Goal: Information Seeking & Learning: Learn about a topic

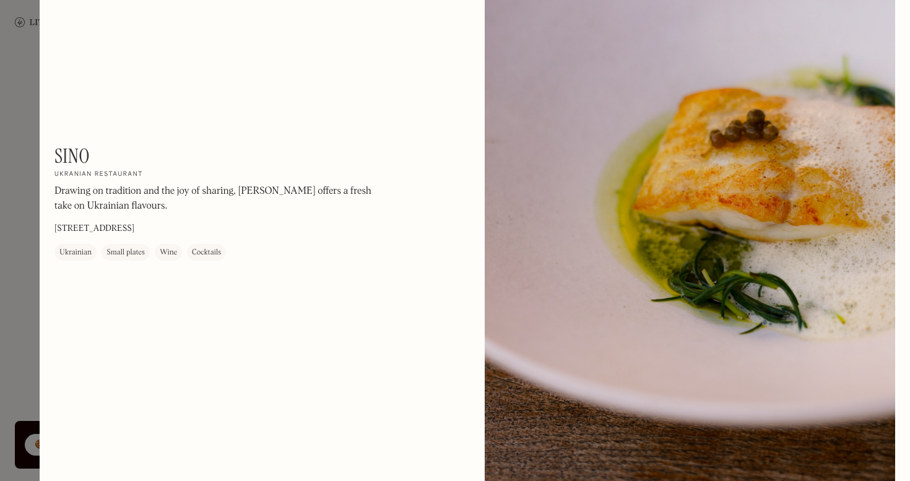
scroll to position [1058, 0]
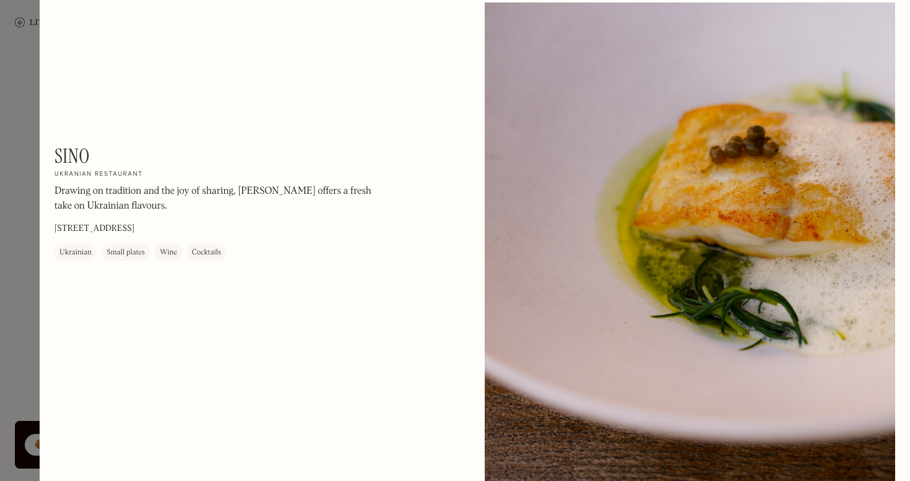
click at [15, 160] on div at bounding box center [455, 240] width 910 height 481
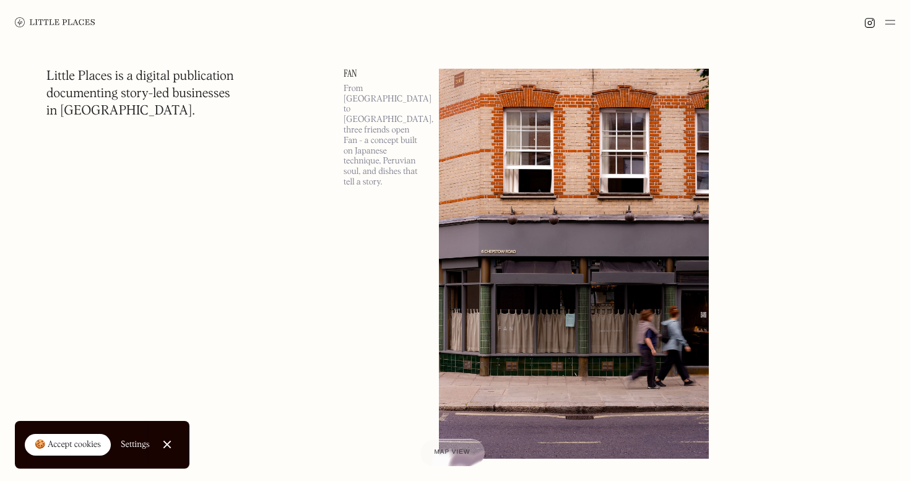
scroll to position [1428, 0]
click at [503, 130] on img at bounding box center [574, 263] width 270 height 390
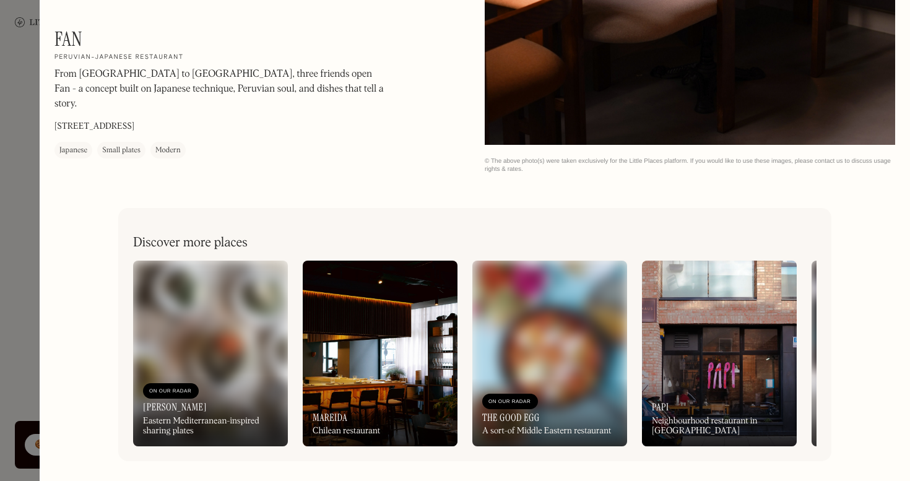
scroll to position [1951, 0]
click at [17, 186] on div at bounding box center [455, 240] width 910 height 481
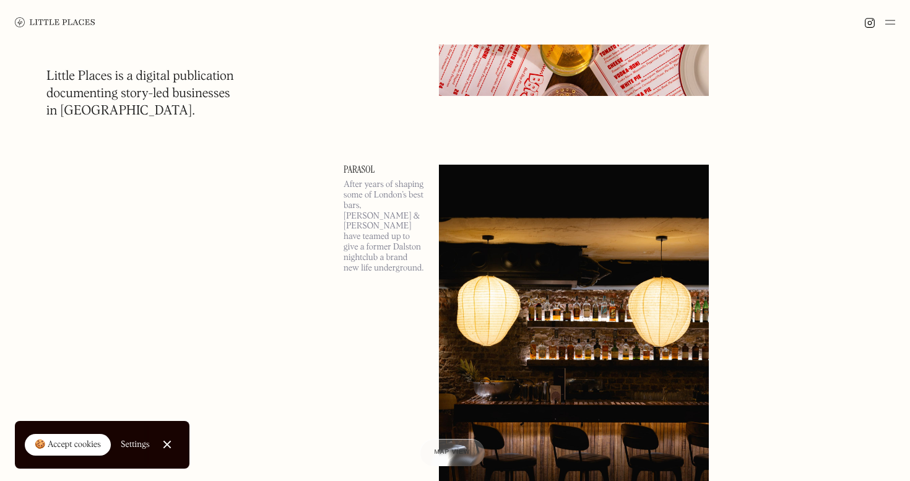
scroll to position [807, 0]
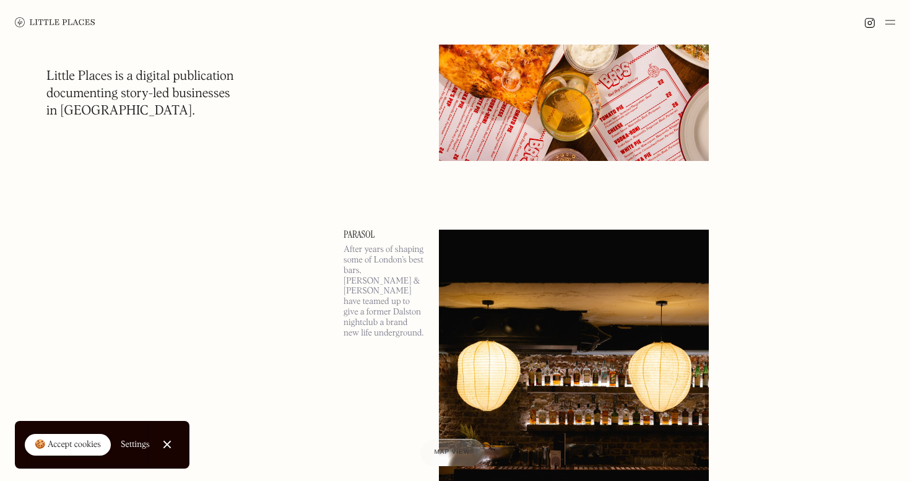
click at [499, 286] on img at bounding box center [574, 425] width 270 height 390
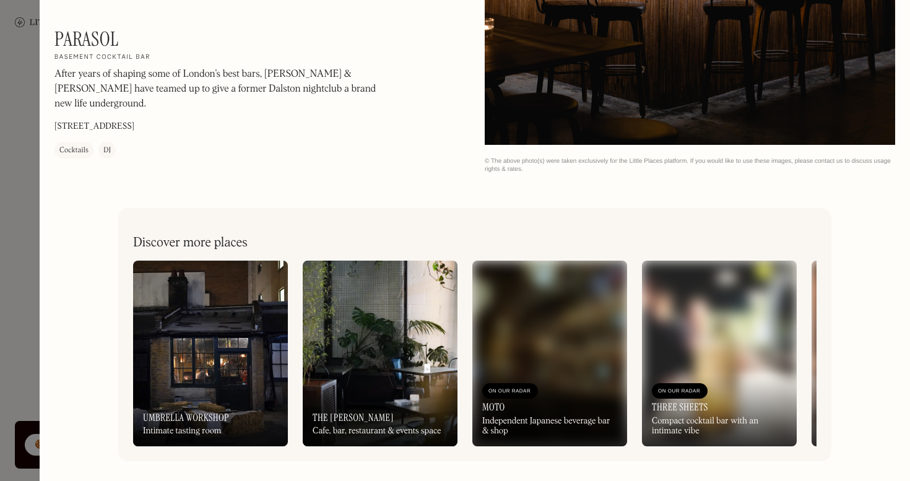
scroll to position [1951, 0]
click at [18, 220] on div at bounding box center [455, 240] width 910 height 481
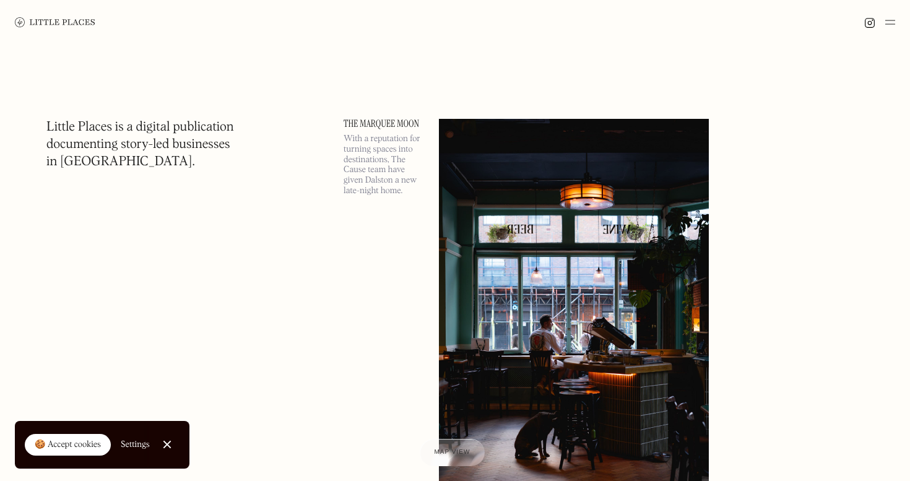
click at [504, 297] on img at bounding box center [574, 314] width 270 height 390
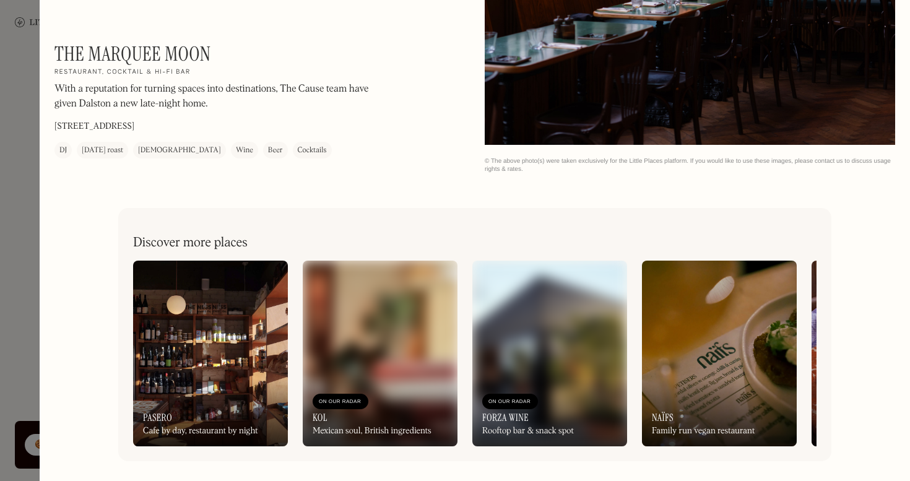
scroll to position [1951, 0]
click at [32, 188] on div at bounding box center [455, 240] width 910 height 481
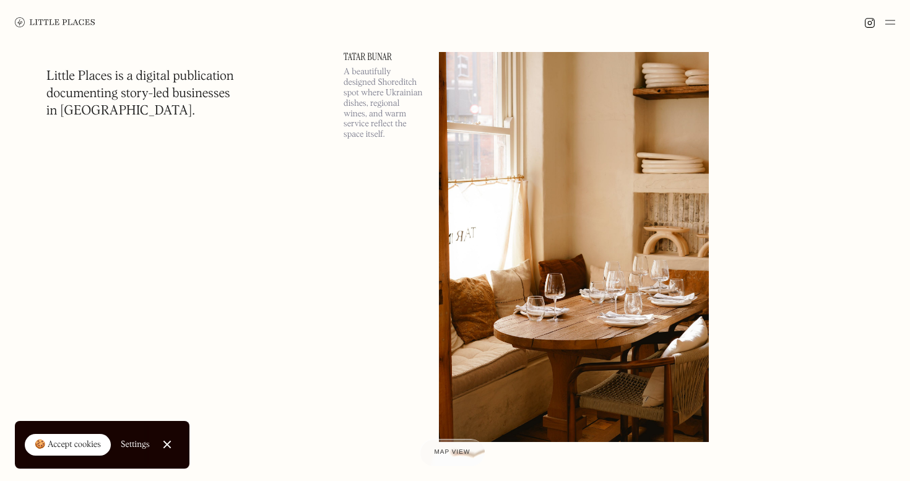
scroll to position [9706, 0]
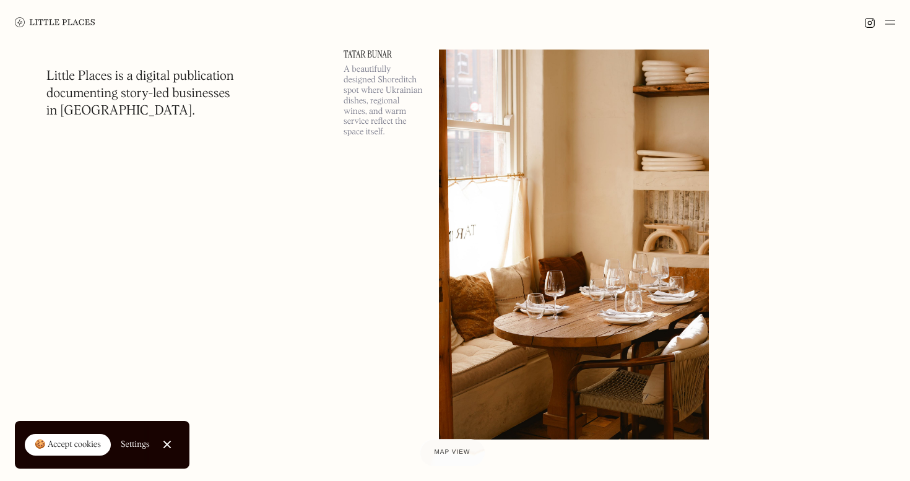
click at [504, 152] on img at bounding box center [574, 245] width 270 height 390
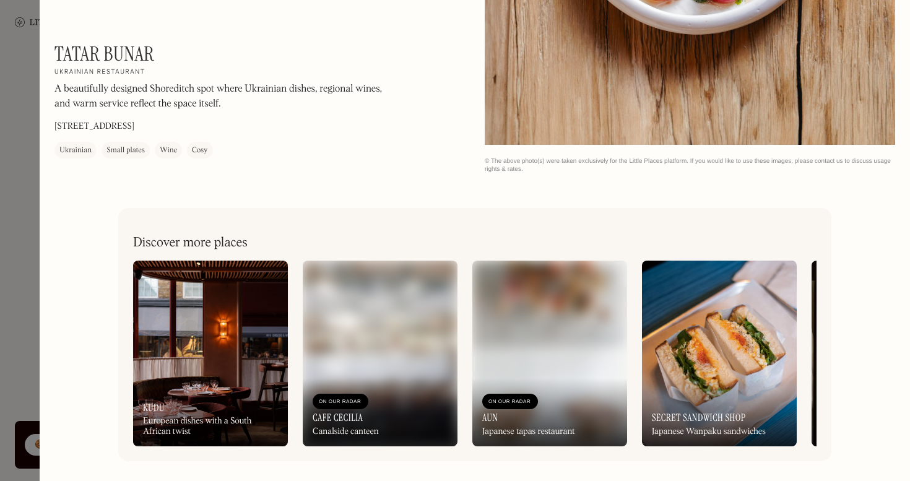
scroll to position [1428, 0]
click at [14, 108] on div at bounding box center [455, 240] width 910 height 481
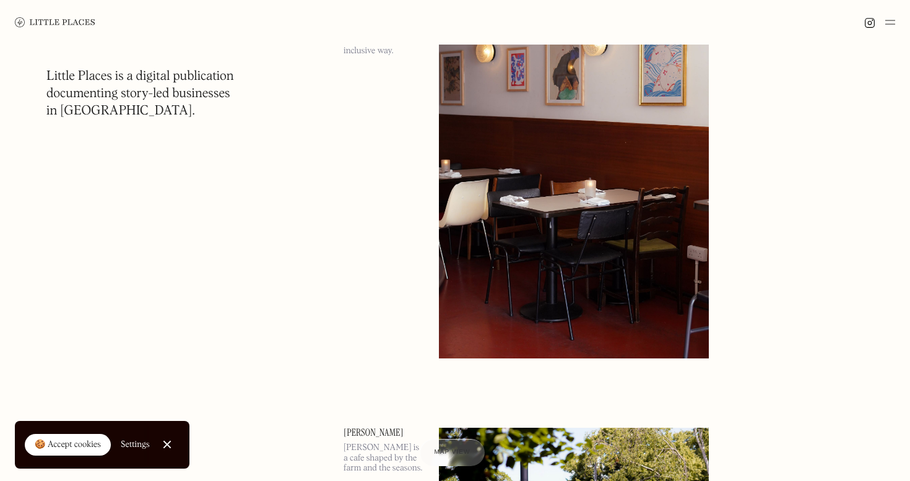
scroll to position [8418, 0]
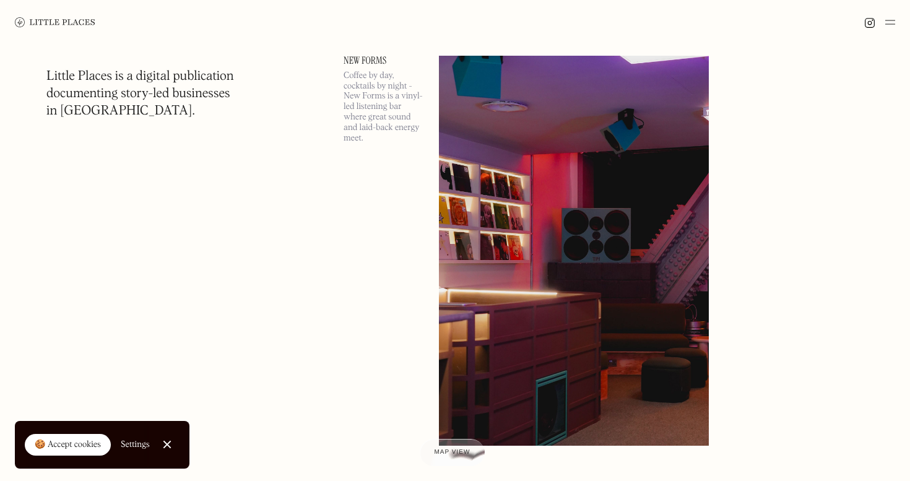
scroll to position [11535, 0]
click at [496, 148] on img at bounding box center [574, 251] width 270 height 390
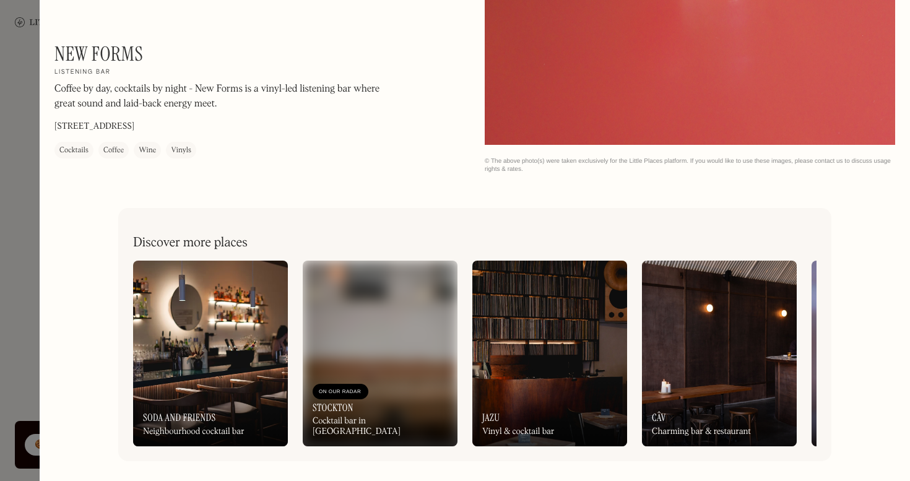
scroll to position [1428, 0]
click at [22, 213] on div at bounding box center [455, 240] width 910 height 481
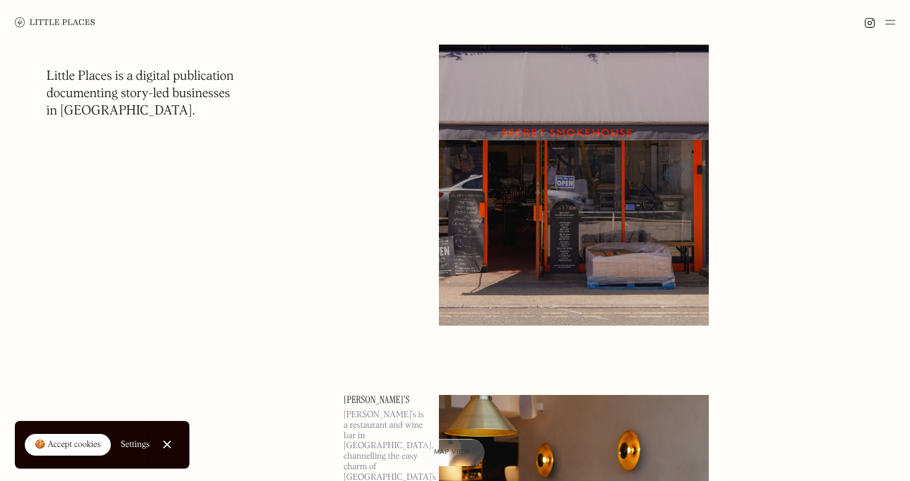
scroll to position [12105, 0]
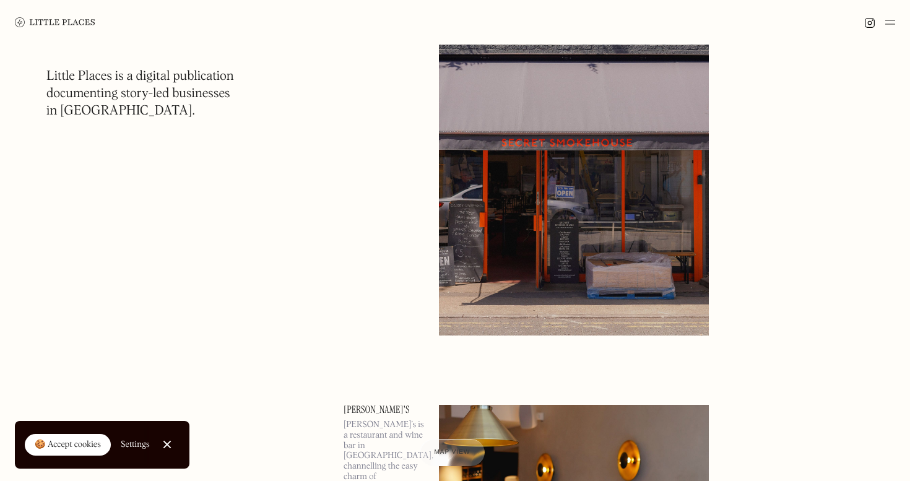
click at [524, 251] on img at bounding box center [574, 141] width 270 height 390
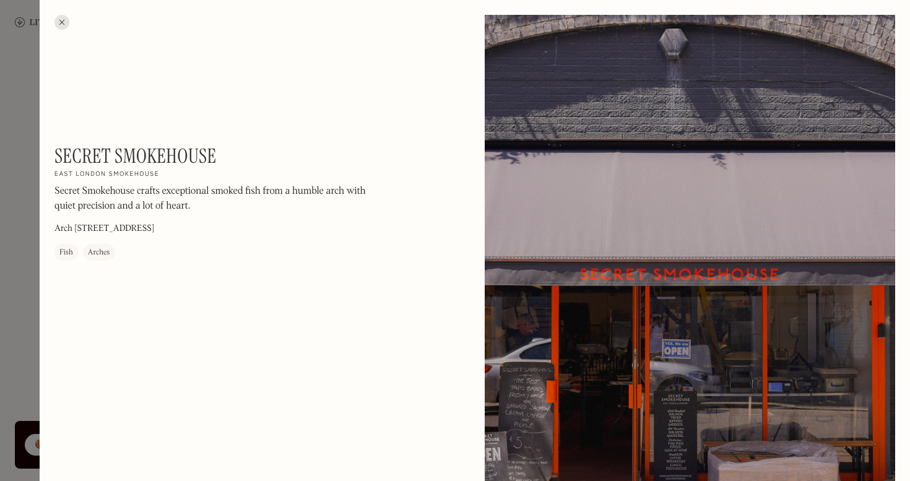
click at [19, 257] on div at bounding box center [455, 240] width 910 height 481
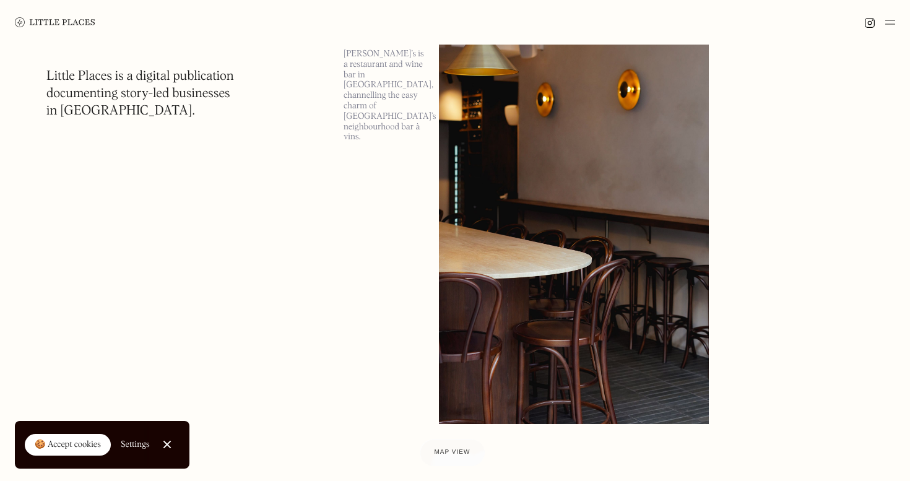
scroll to position [12447, 0]
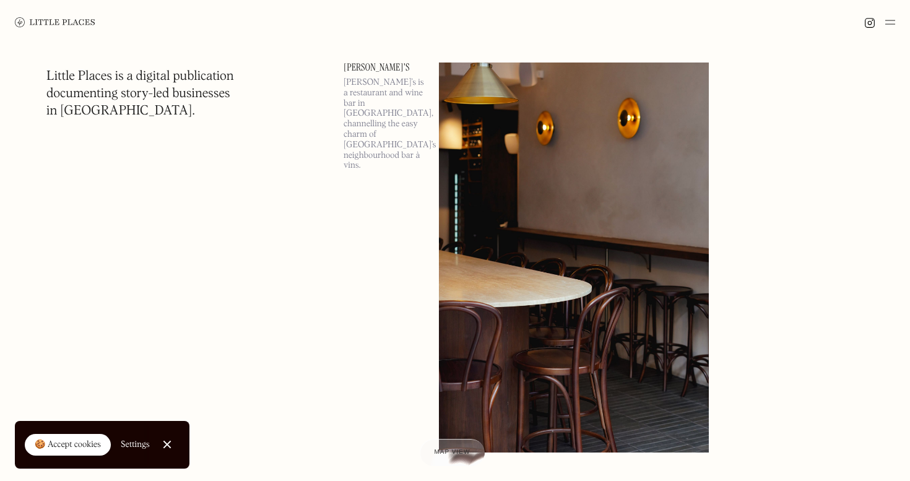
click at [450, 172] on img at bounding box center [574, 258] width 270 height 390
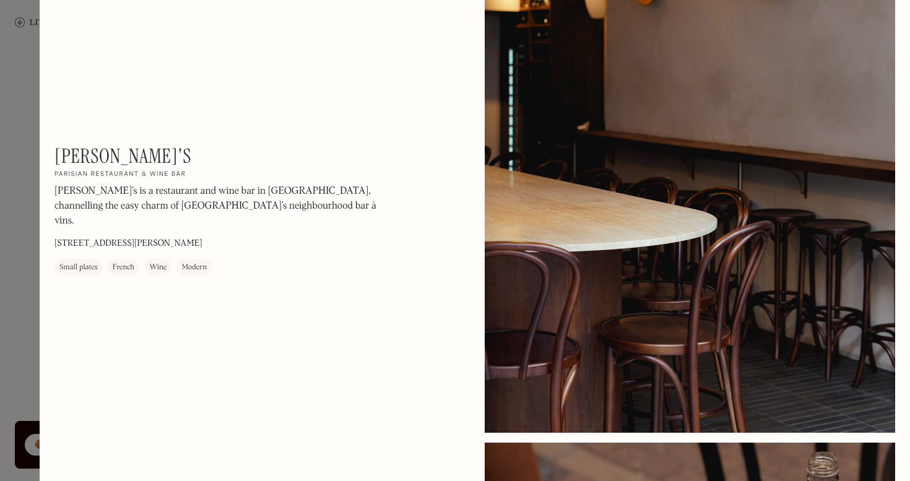
scroll to position [98, 0]
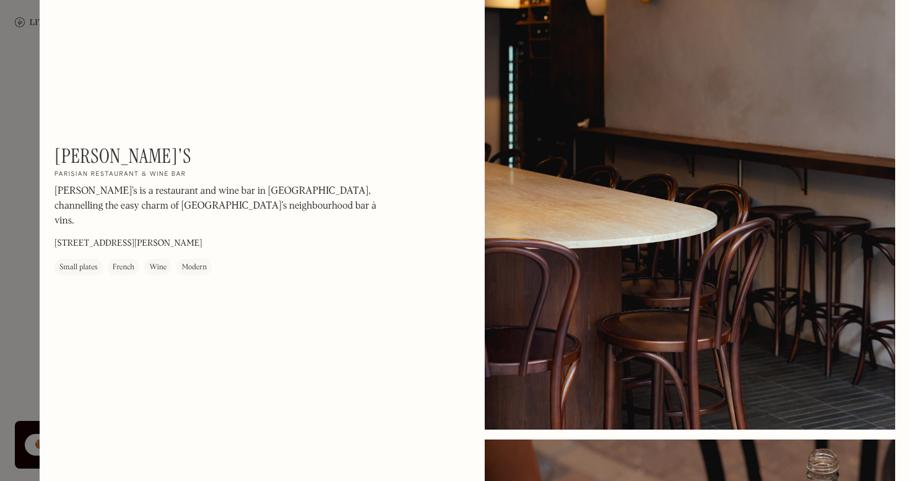
click at [19, 243] on div at bounding box center [455, 240] width 910 height 481
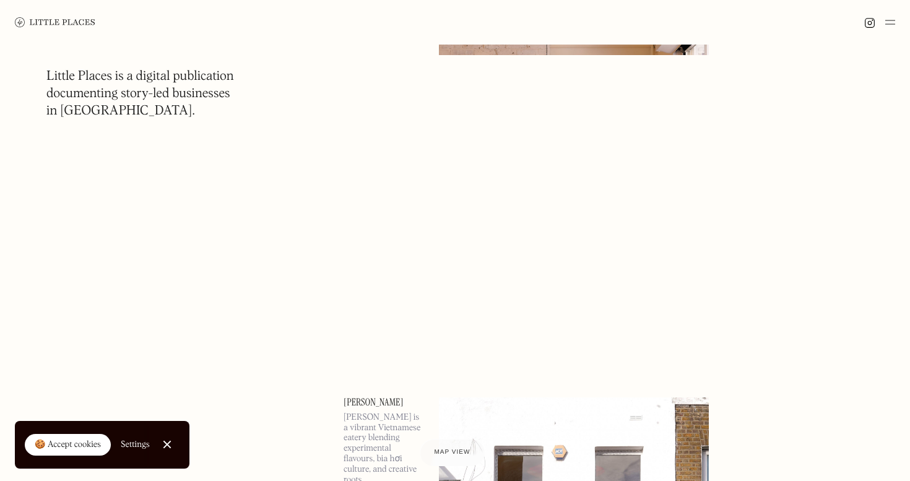
scroll to position [13487, 0]
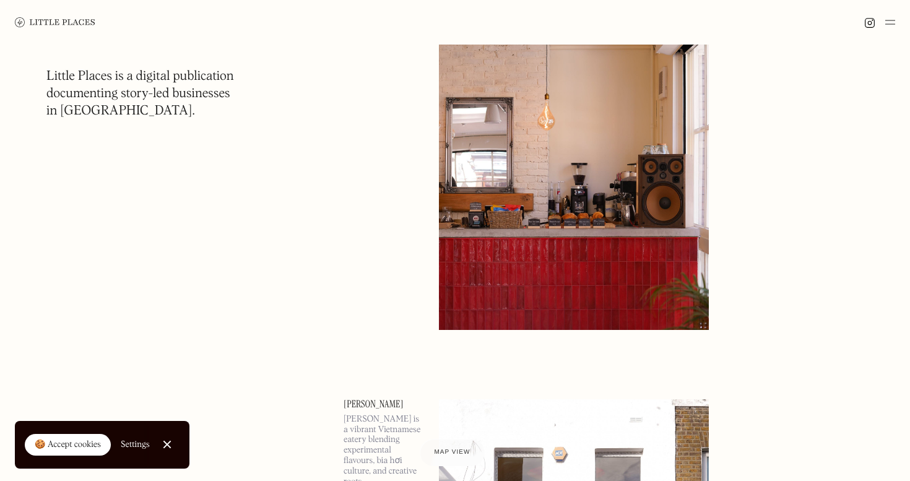
click at [605, 235] on img at bounding box center [574, 135] width 270 height 390
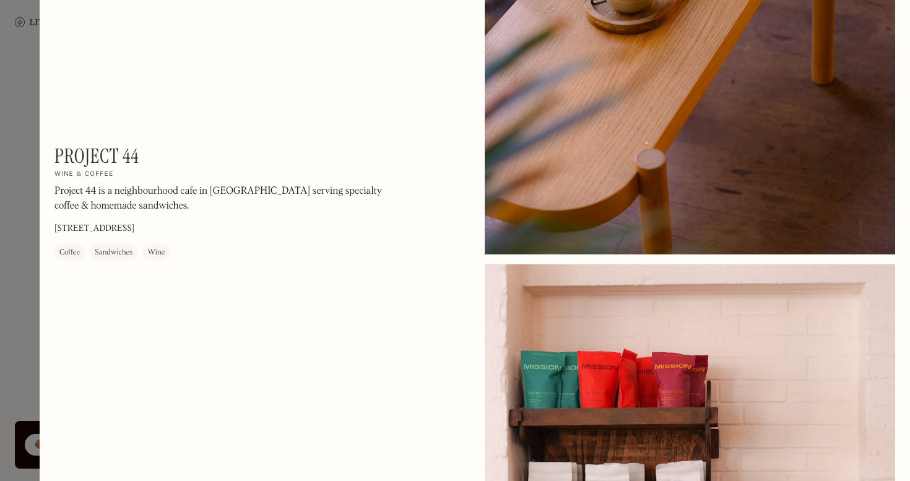
scroll to position [582, 0]
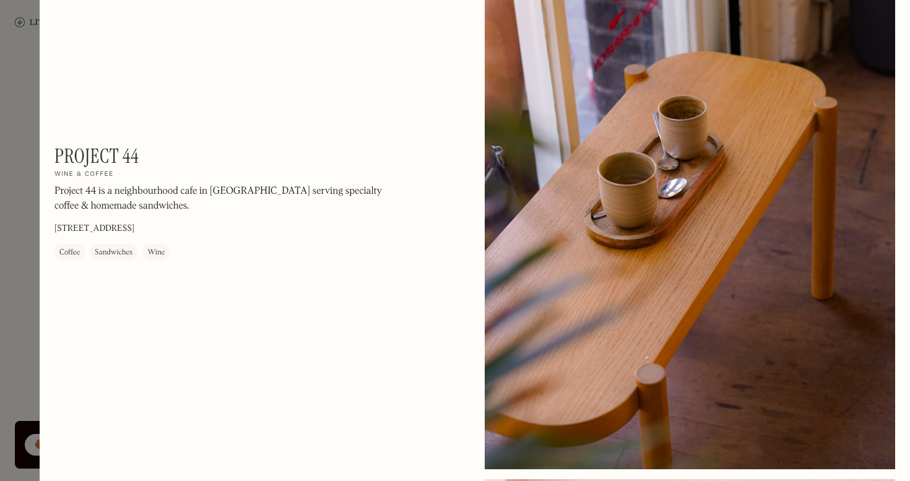
click at [18, 269] on div at bounding box center [455, 240] width 910 height 481
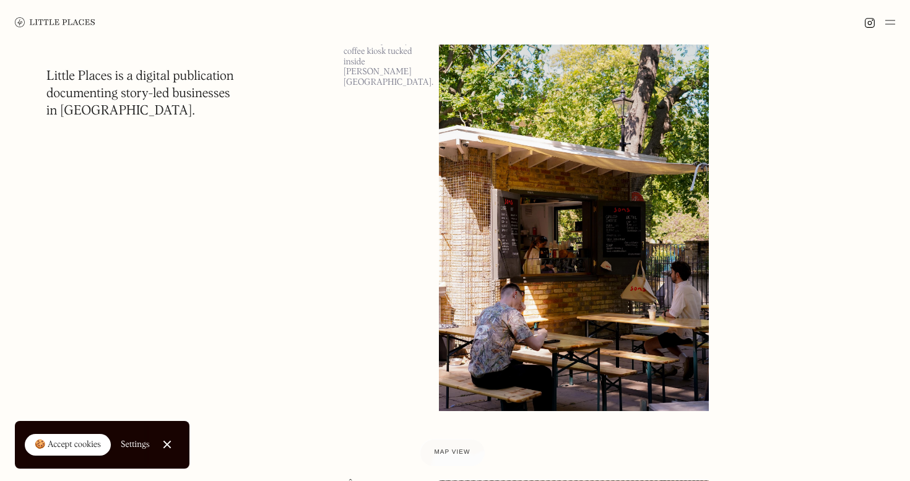
scroll to position [14774, 0]
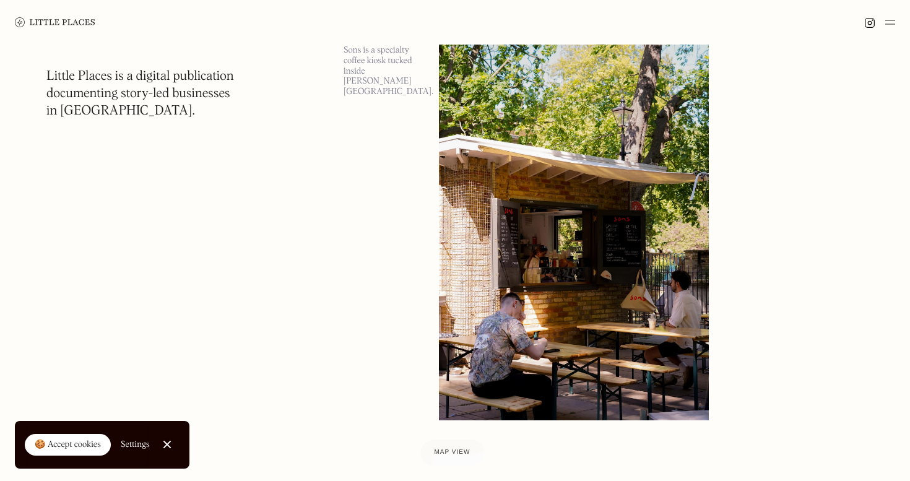
click at [560, 159] on img at bounding box center [574, 225] width 270 height 390
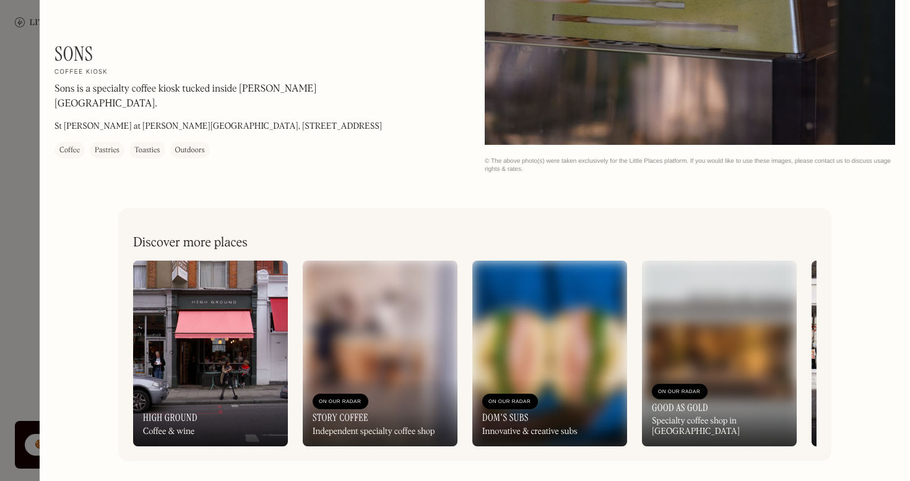
scroll to position [1428, 0]
click at [28, 262] on div at bounding box center [455, 240] width 910 height 481
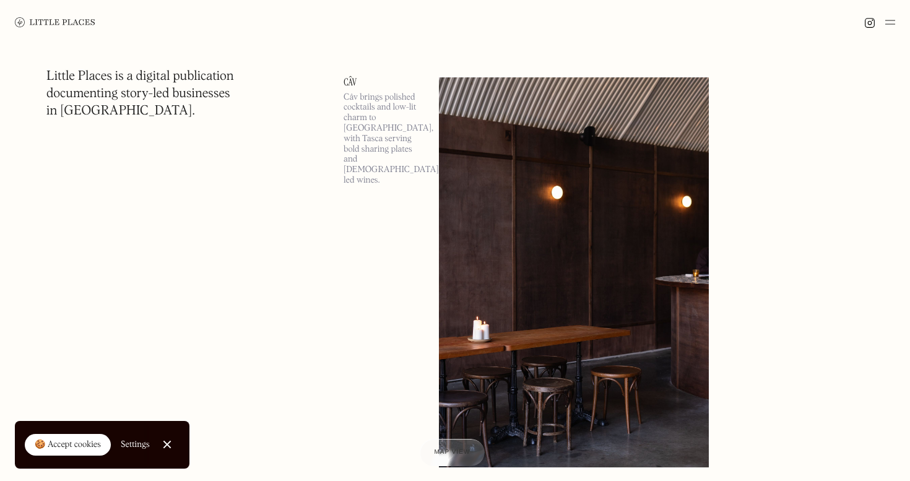
scroll to position [15192, 0]
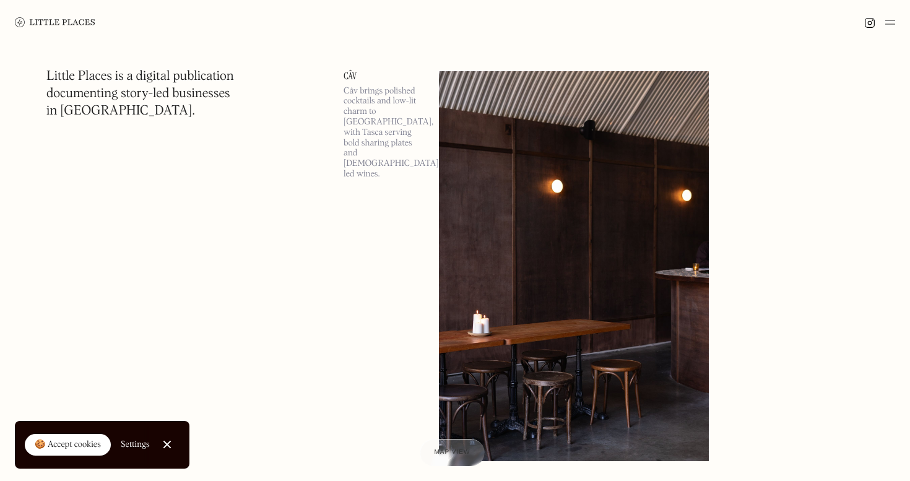
click at [517, 215] on img at bounding box center [574, 266] width 270 height 390
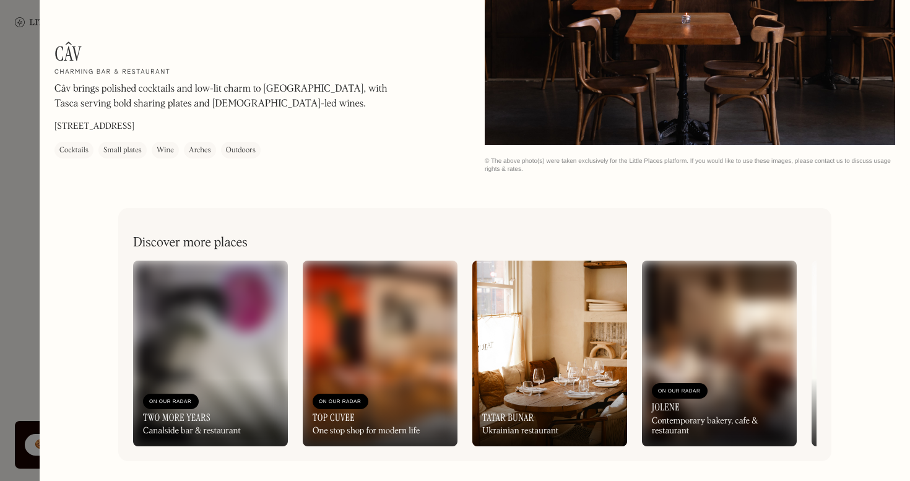
scroll to position [1951, 0]
click at [86, 127] on p "255 Paradise Row, Greater, London E2 9LE" at bounding box center [94, 126] width 80 height 13
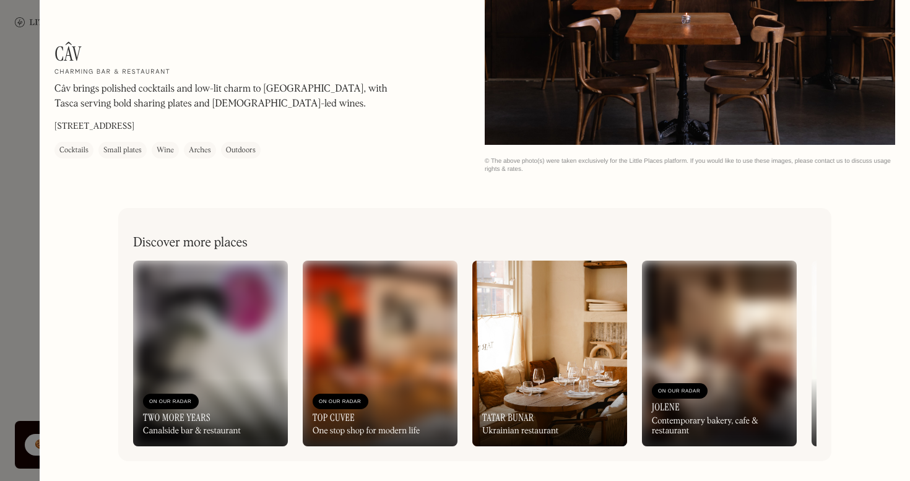
click at [31, 220] on div at bounding box center [455, 240] width 910 height 481
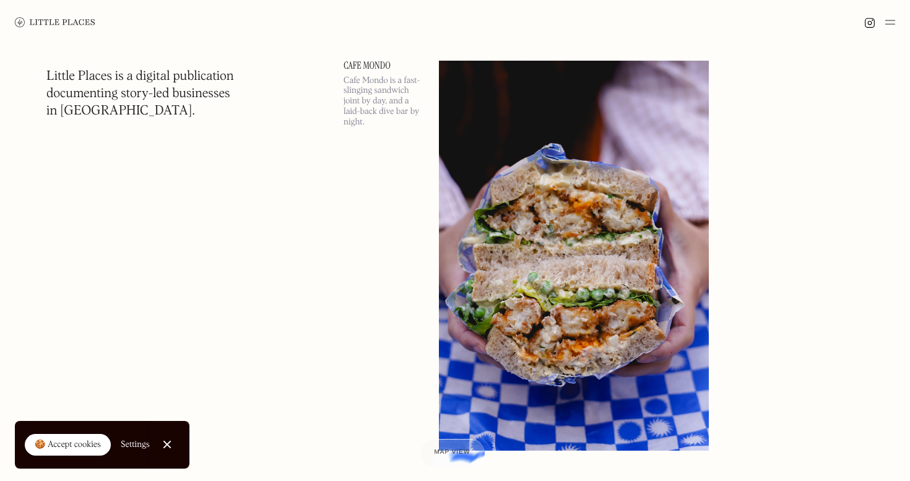
scroll to position [17490, 0]
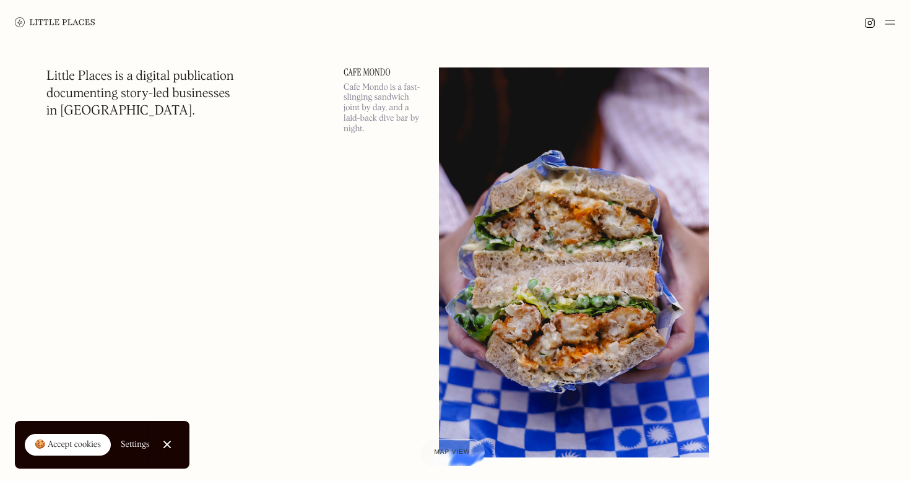
click at [489, 142] on img at bounding box center [574, 262] width 270 height 390
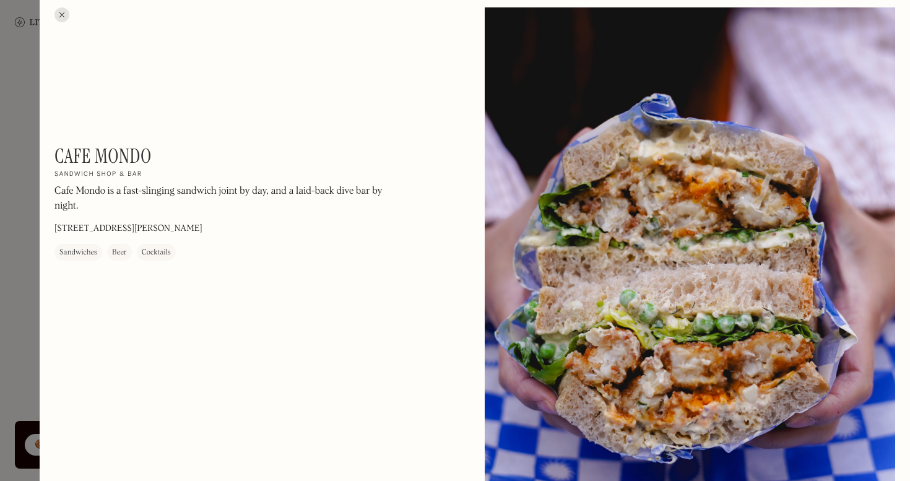
scroll to position [9, 0]
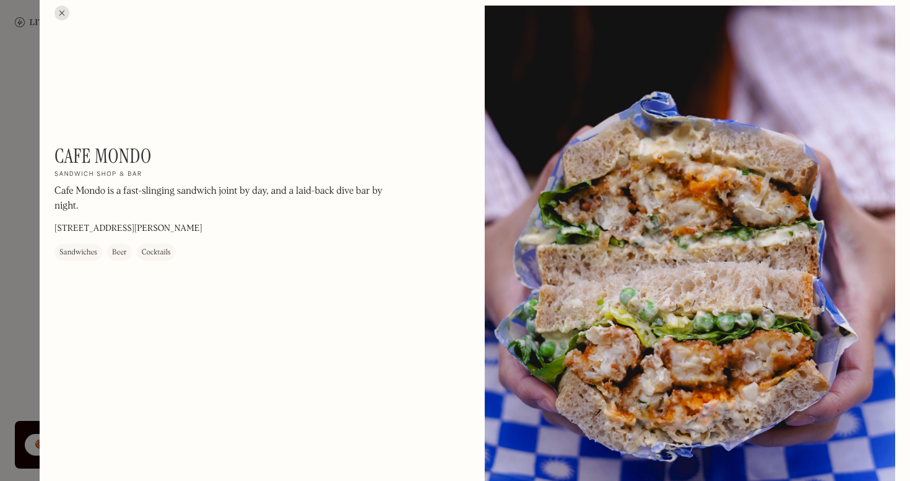
click at [31, 91] on div at bounding box center [455, 240] width 910 height 481
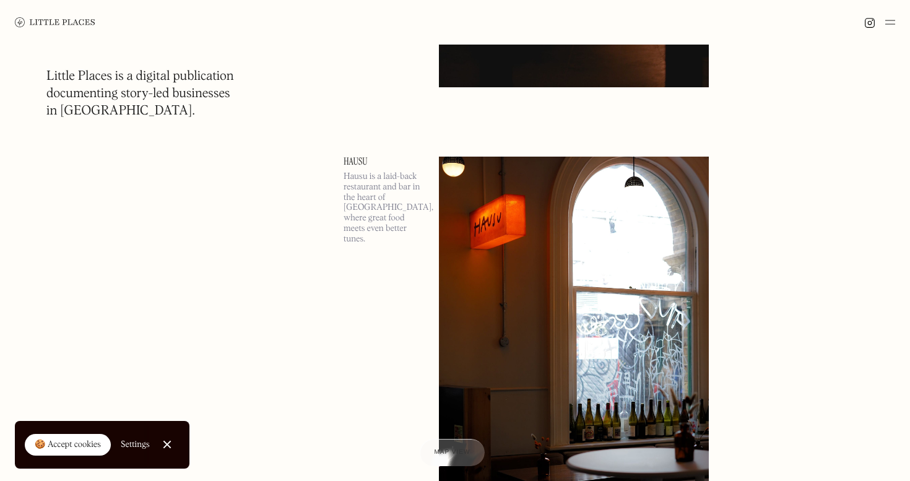
scroll to position [16928, 0]
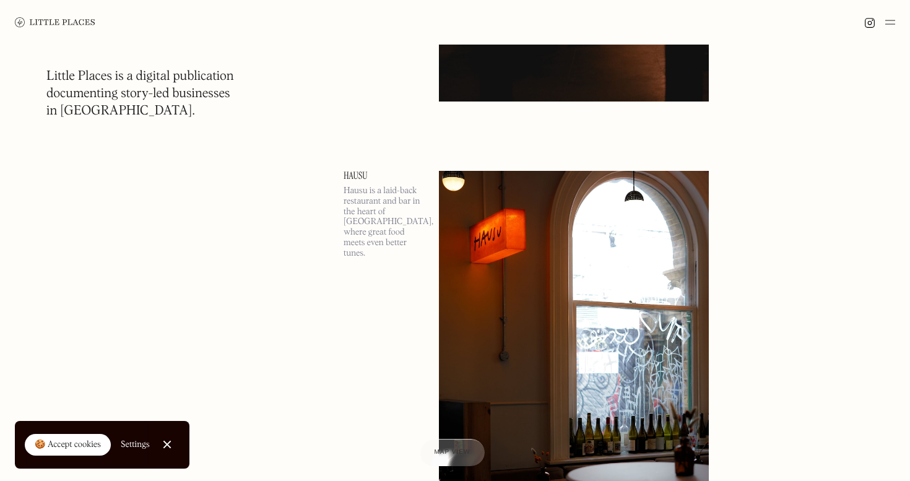
click at [476, 216] on img at bounding box center [574, 366] width 270 height 390
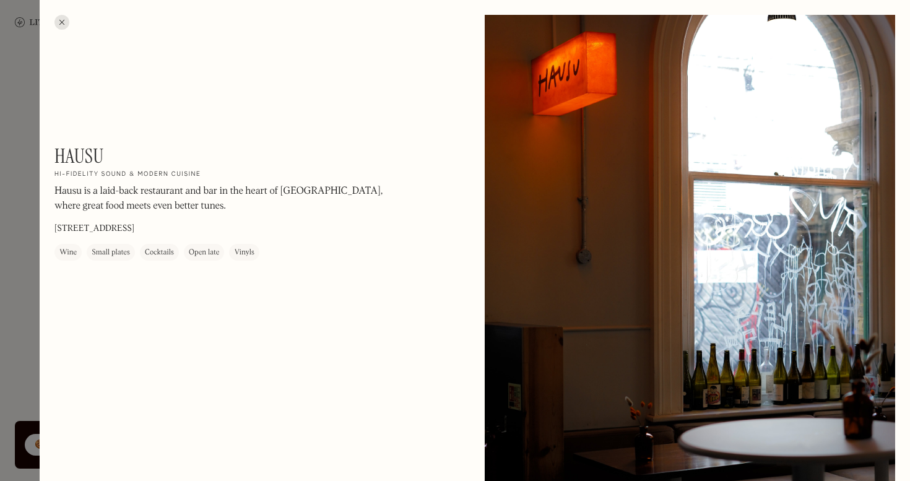
click at [16, 176] on div at bounding box center [455, 240] width 910 height 481
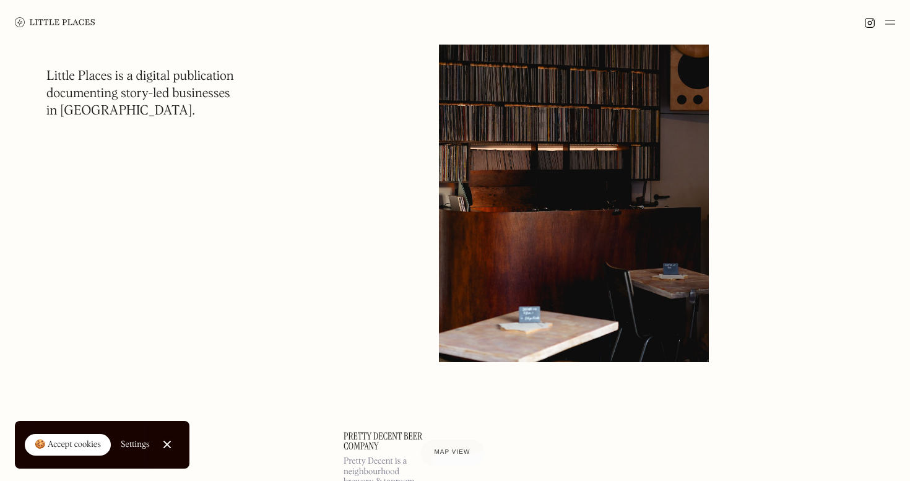
scroll to position [18046, 0]
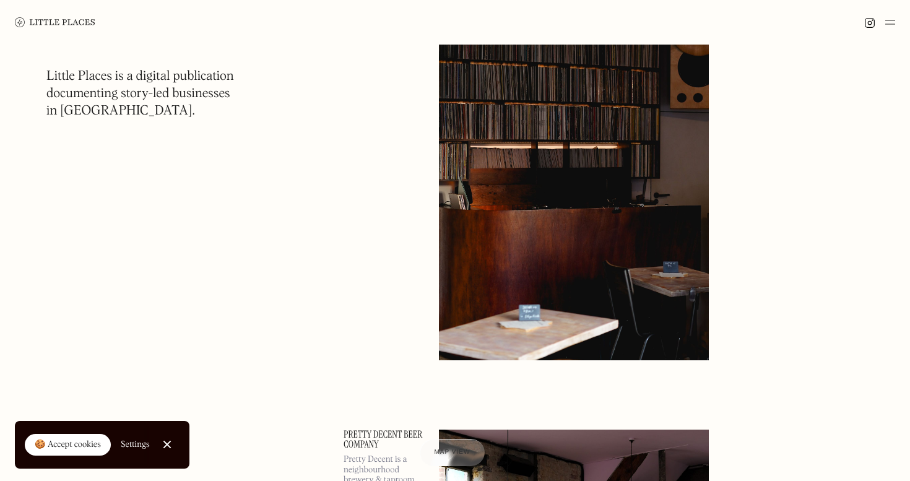
click at [571, 266] on img at bounding box center [574, 165] width 270 height 390
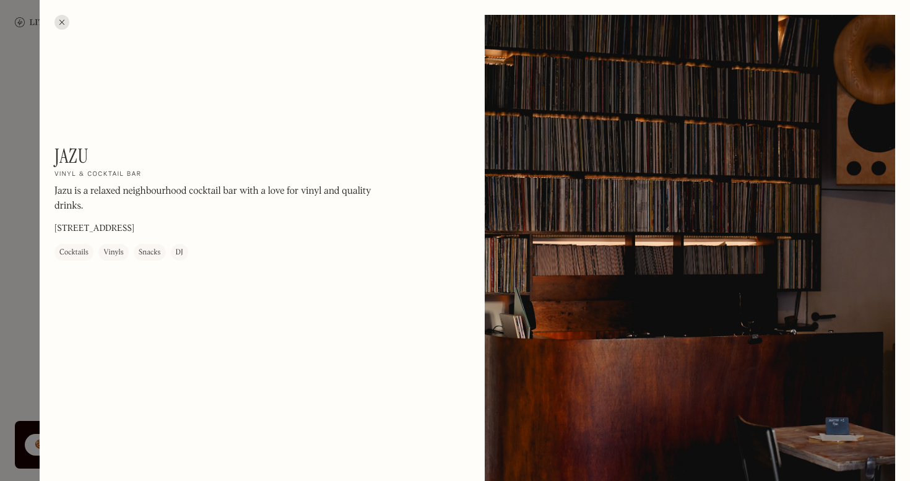
click at [9, 242] on div at bounding box center [455, 240] width 910 height 481
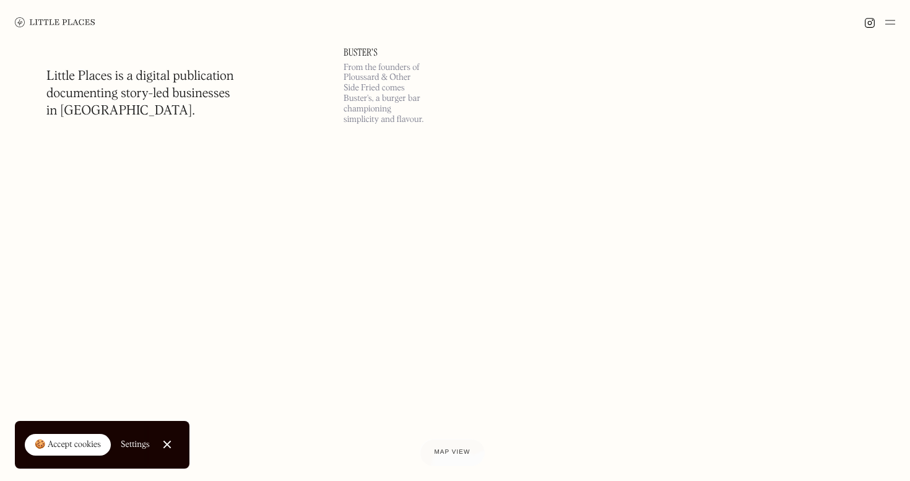
scroll to position [19845, 0]
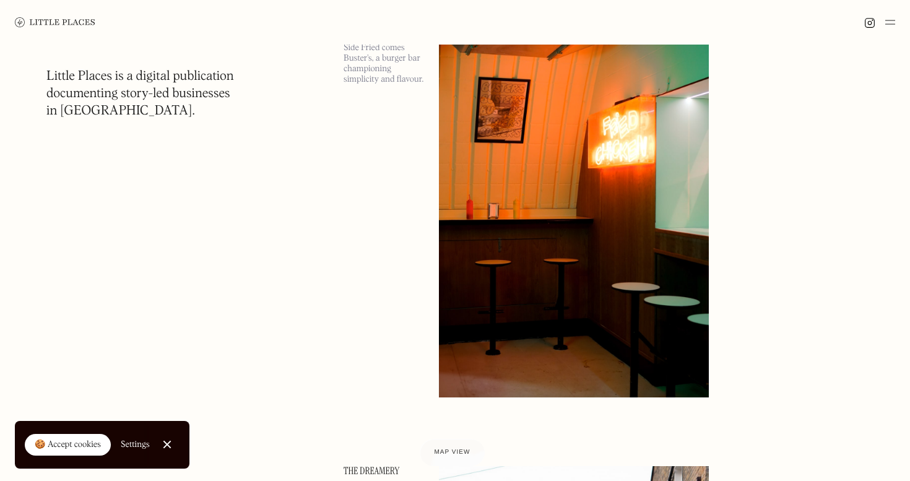
click at [656, 262] on img at bounding box center [574, 202] width 270 height 390
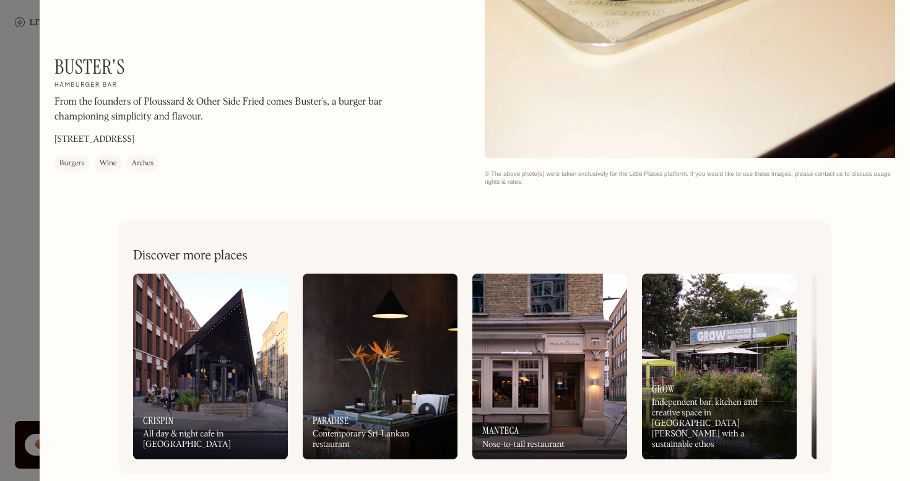
scroll to position [1411, 0]
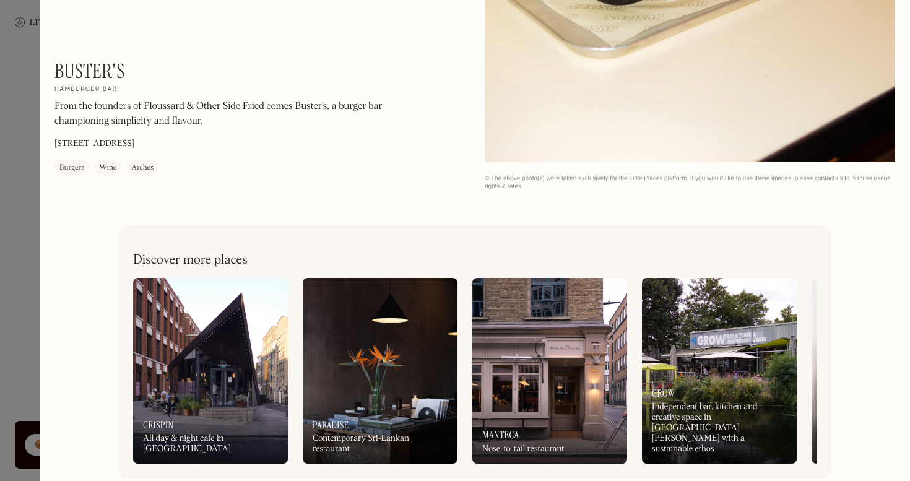
click at [15, 157] on div at bounding box center [455, 240] width 910 height 481
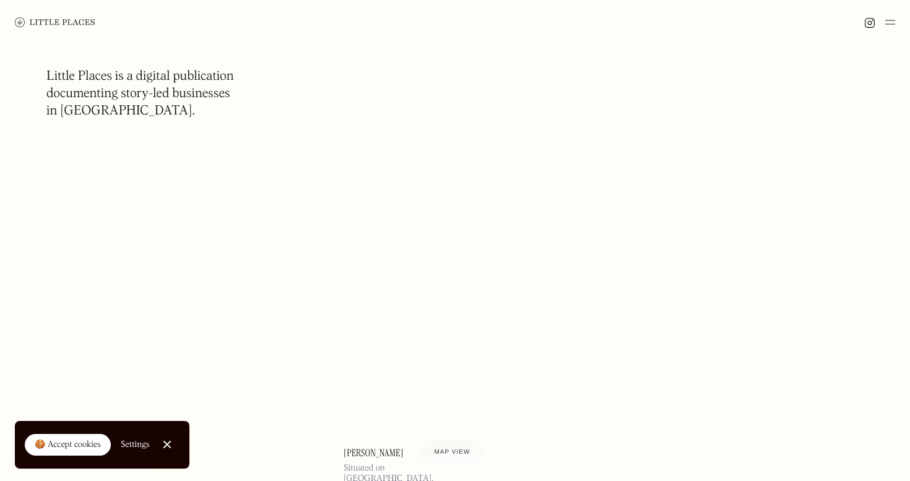
scroll to position [20702, 0]
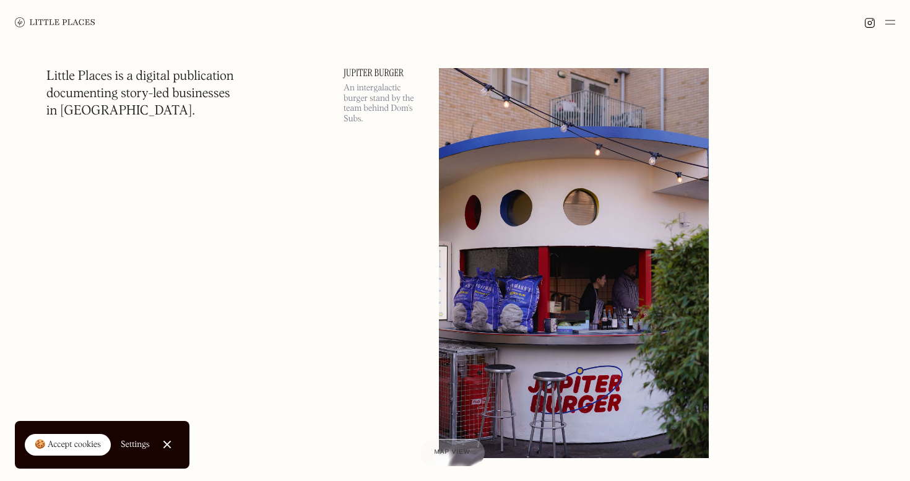
click at [457, 188] on img at bounding box center [574, 263] width 270 height 390
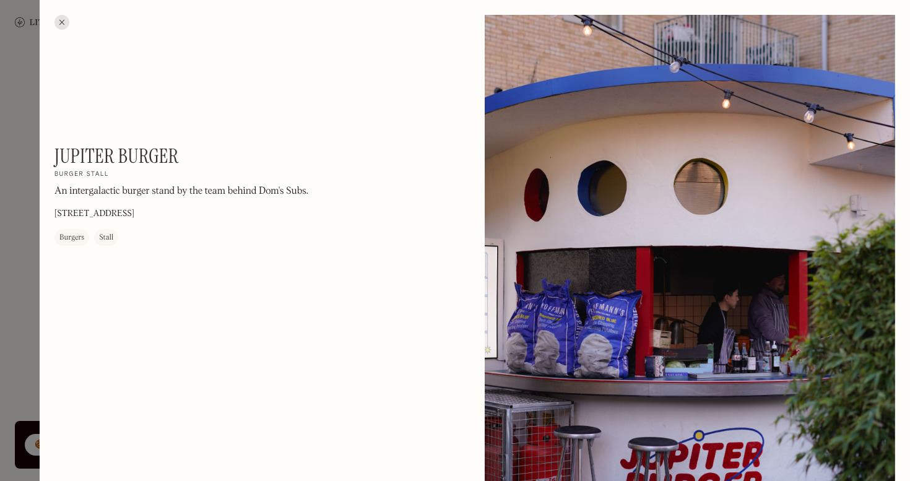
click at [22, 204] on div at bounding box center [455, 240] width 910 height 481
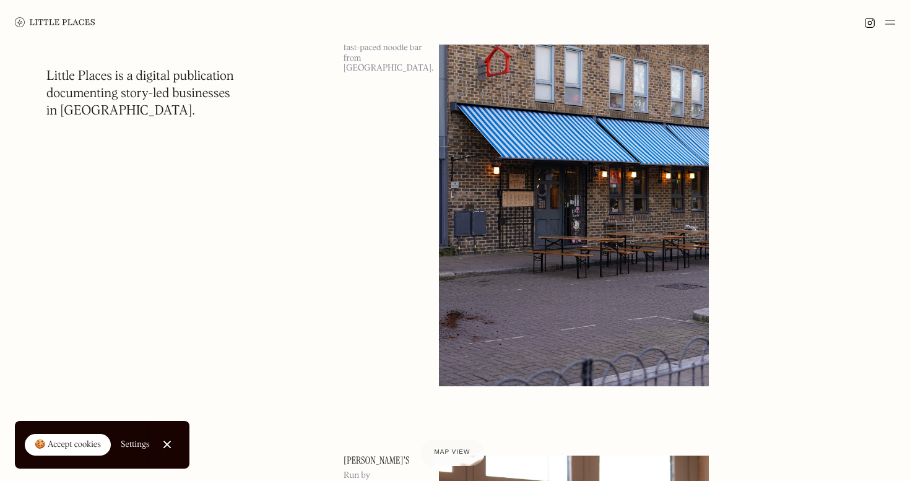
scroll to position [21267, 0]
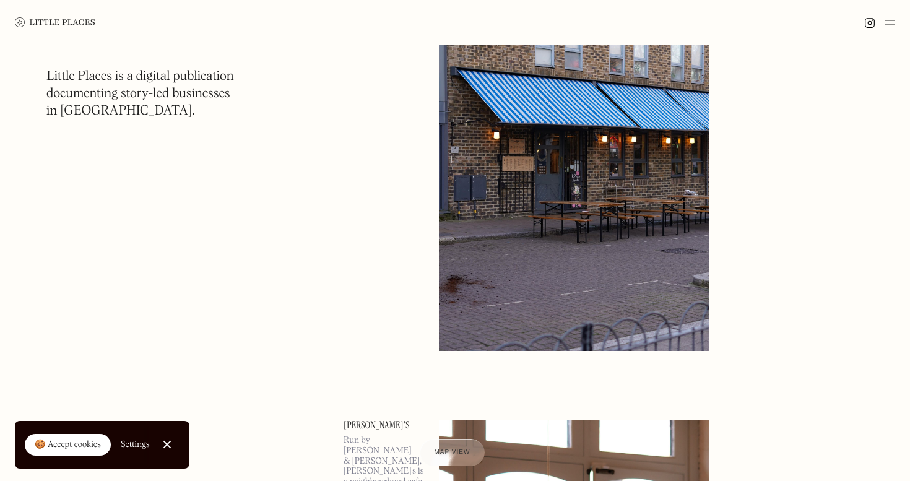
click at [515, 189] on img at bounding box center [574, 156] width 270 height 390
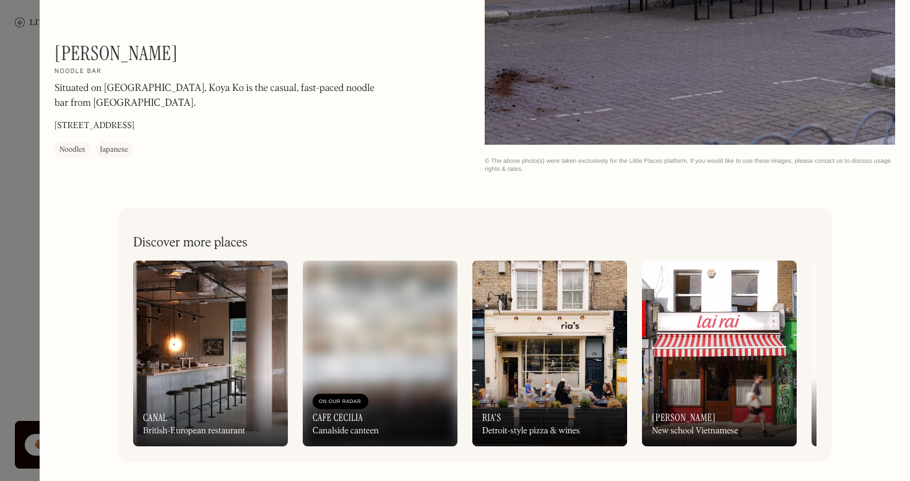
scroll to position [383, 0]
click at [34, 171] on div at bounding box center [455, 240] width 910 height 481
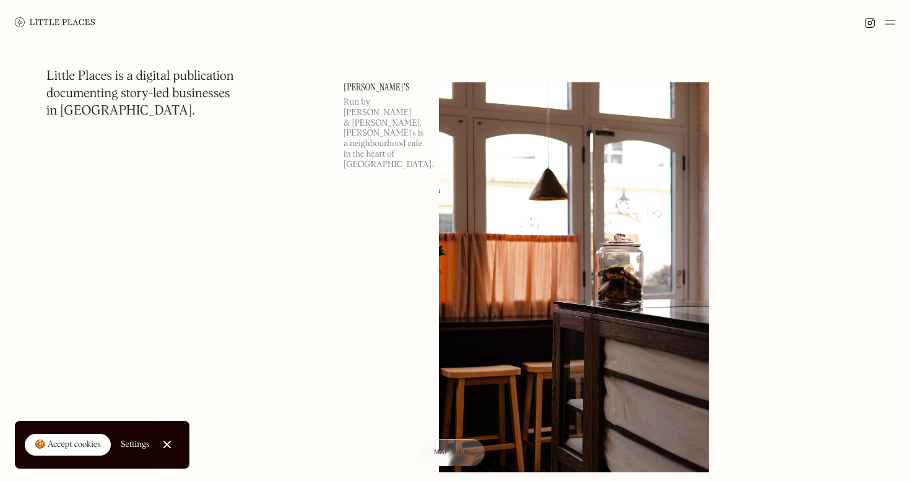
scroll to position [21604, 0]
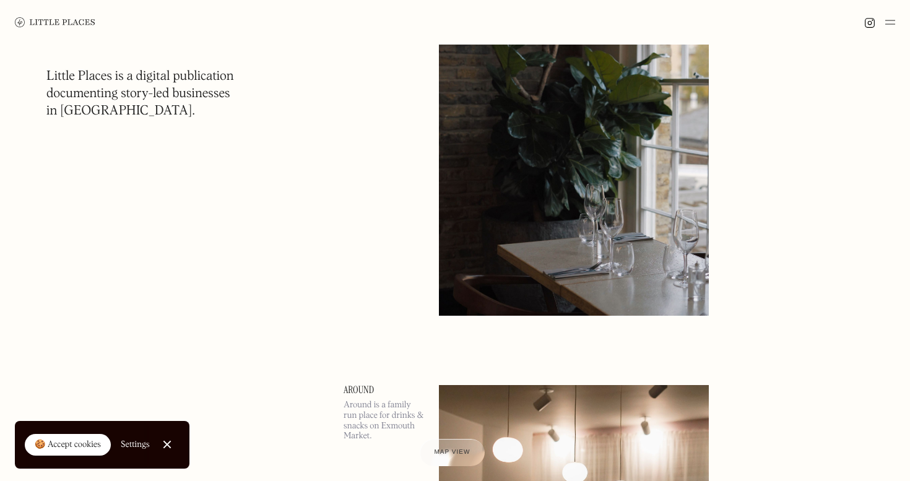
scroll to position [24524, 0]
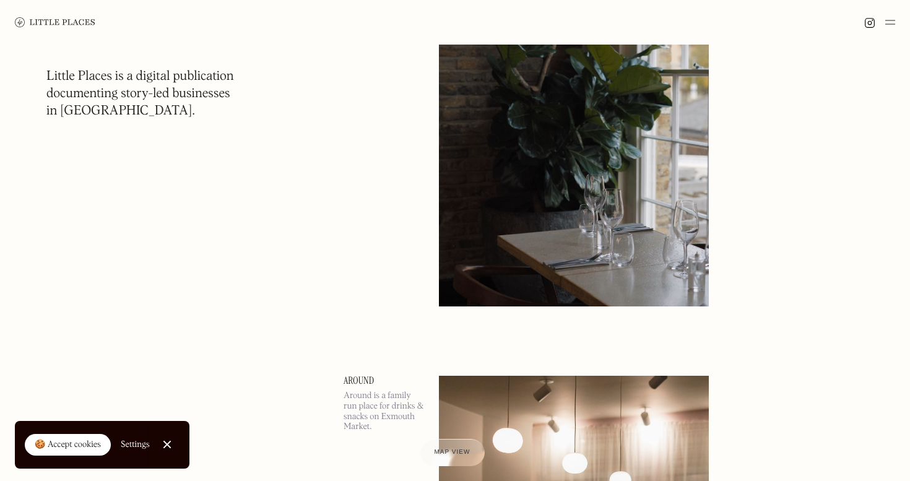
click at [532, 198] on img at bounding box center [574, 111] width 270 height 390
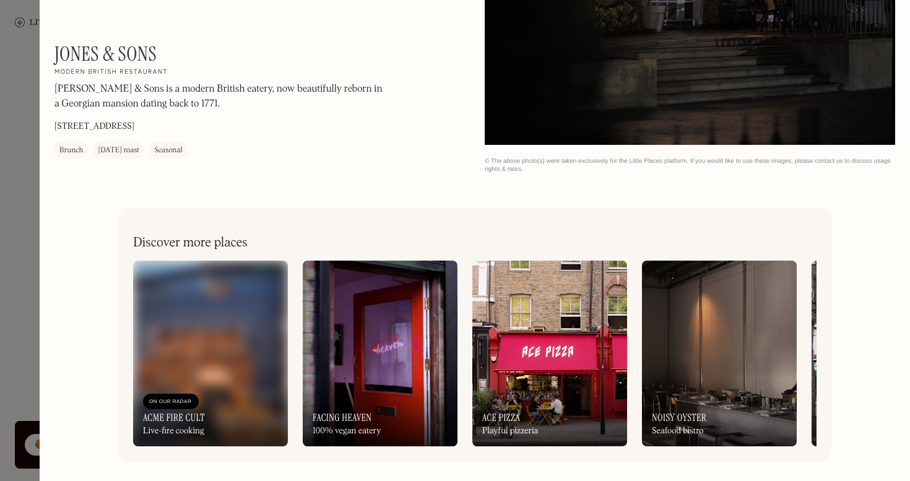
scroll to position [1951, 0]
click at [15, 166] on div at bounding box center [455, 240] width 910 height 481
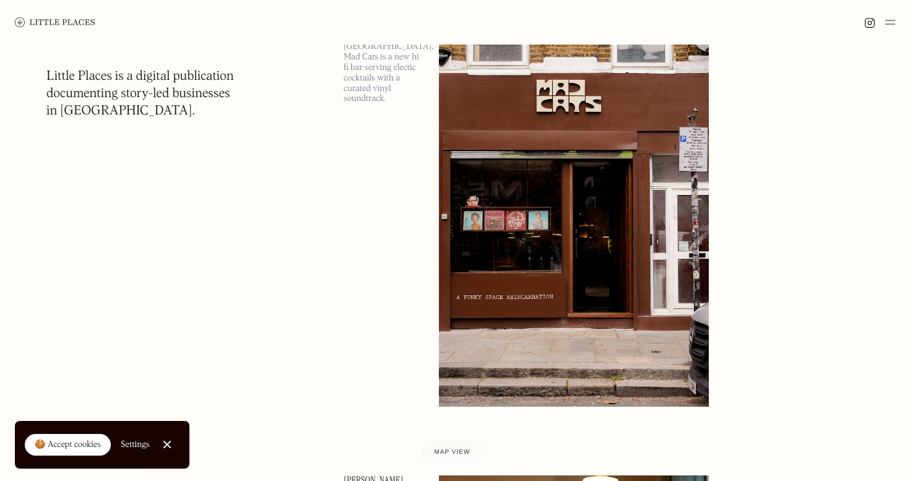
scroll to position [25313, 0]
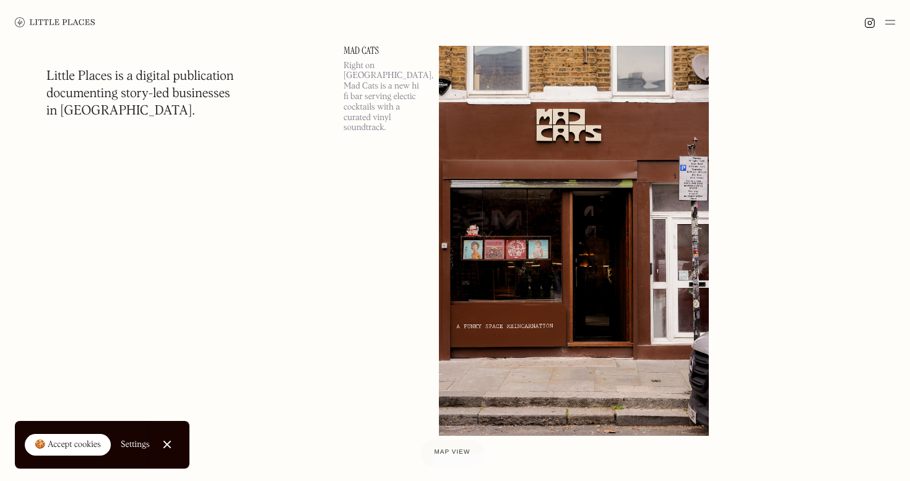
click at [577, 159] on img at bounding box center [574, 241] width 270 height 390
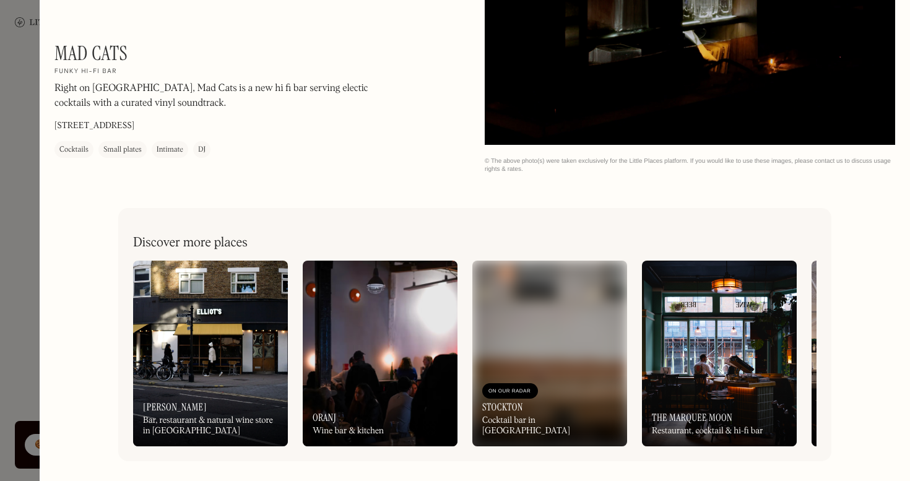
scroll to position [906, 0]
click at [14, 168] on div at bounding box center [455, 240] width 910 height 481
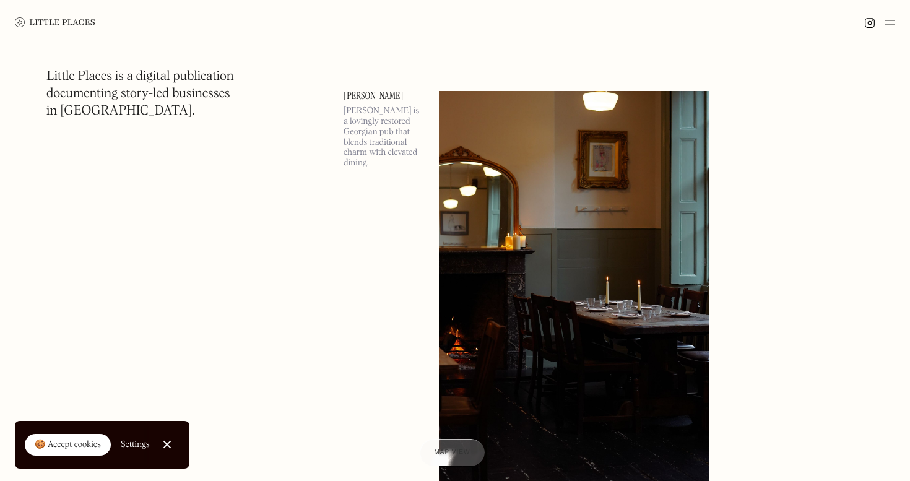
scroll to position [25717, 0]
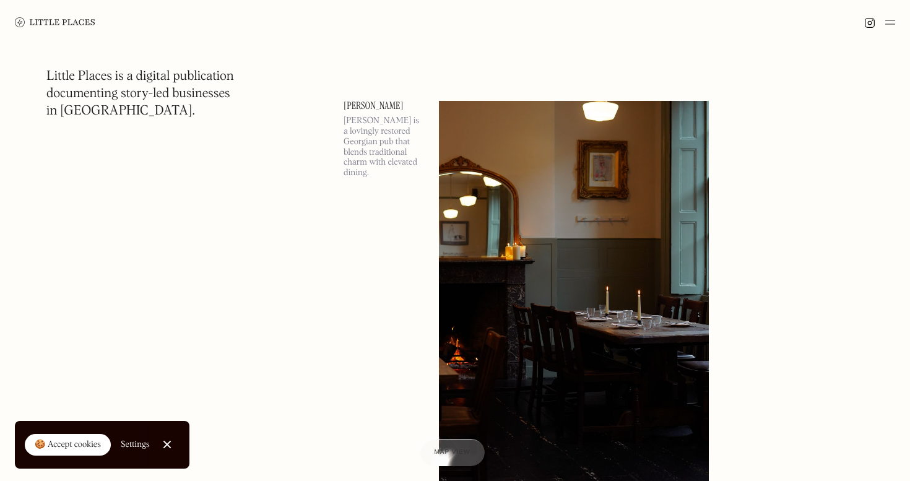
click at [521, 213] on img at bounding box center [574, 296] width 270 height 390
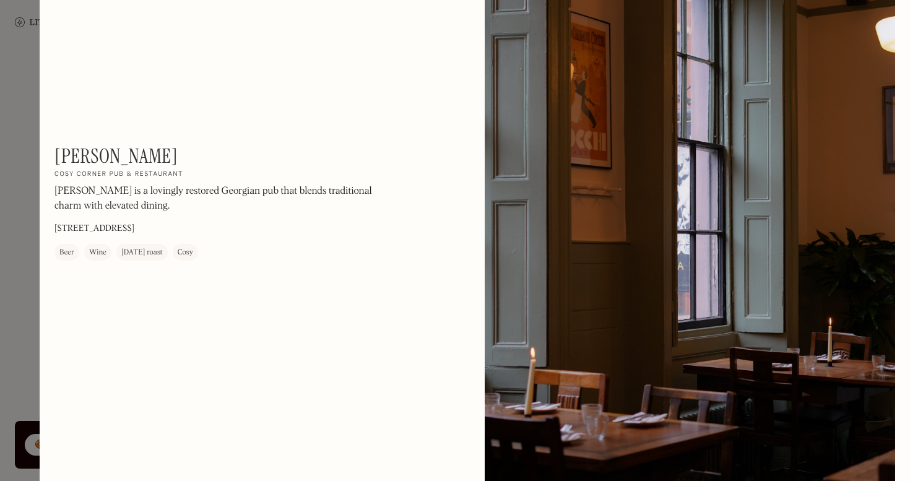
scroll to position [2879, 0]
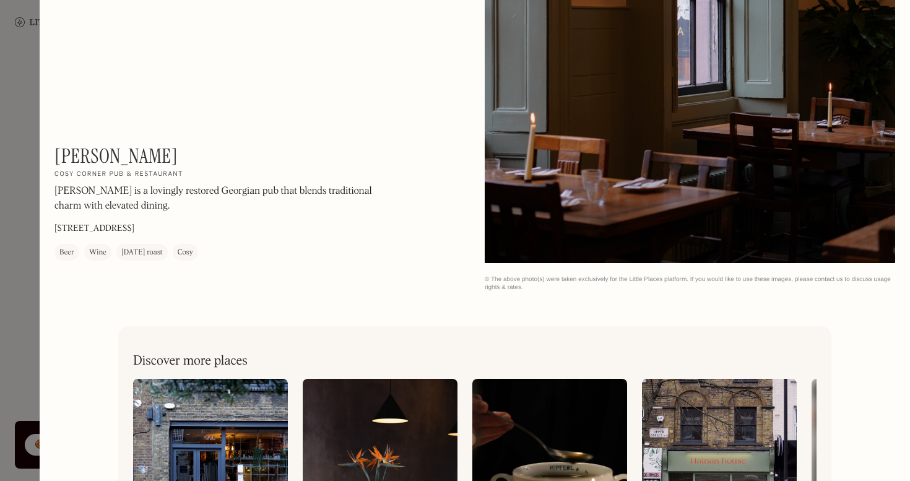
click at [32, 213] on div at bounding box center [455, 240] width 910 height 481
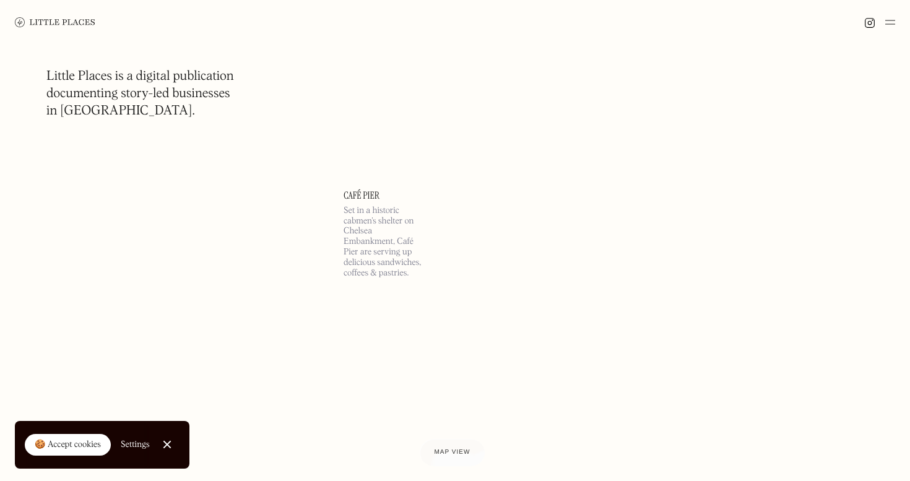
scroll to position [30360, 0]
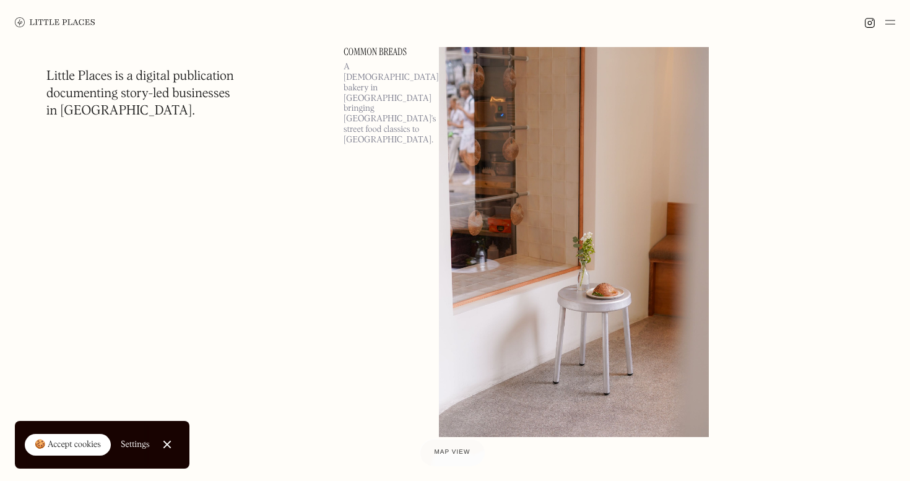
click at [578, 281] on img at bounding box center [574, 242] width 270 height 390
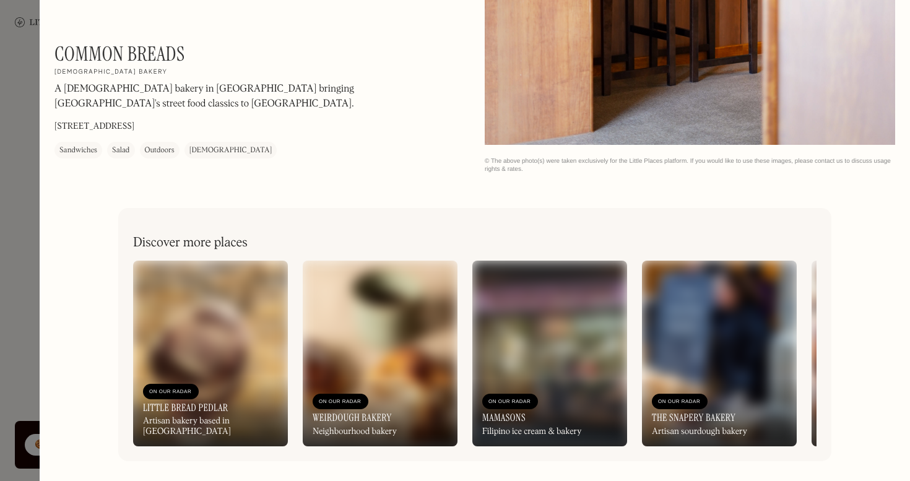
scroll to position [1428, 0]
click at [27, 202] on div at bounding box center [455, 240] width 910 height 481
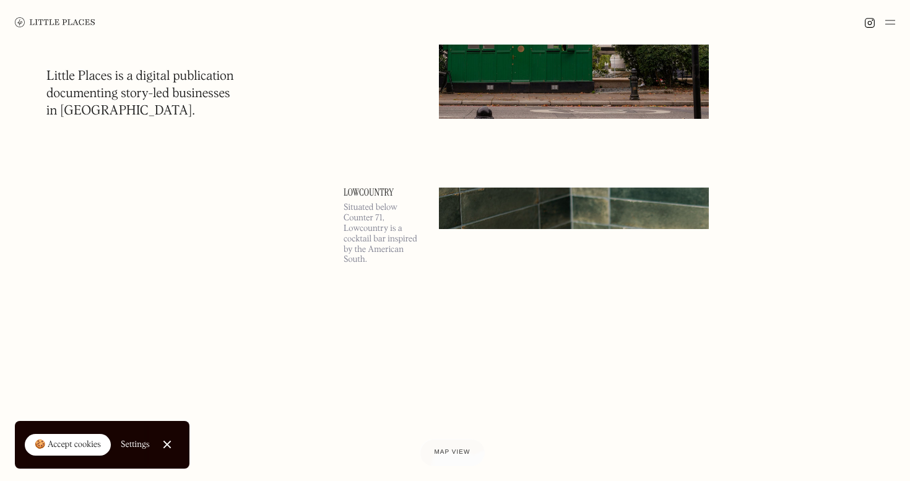
scroll to position [31199, 0]
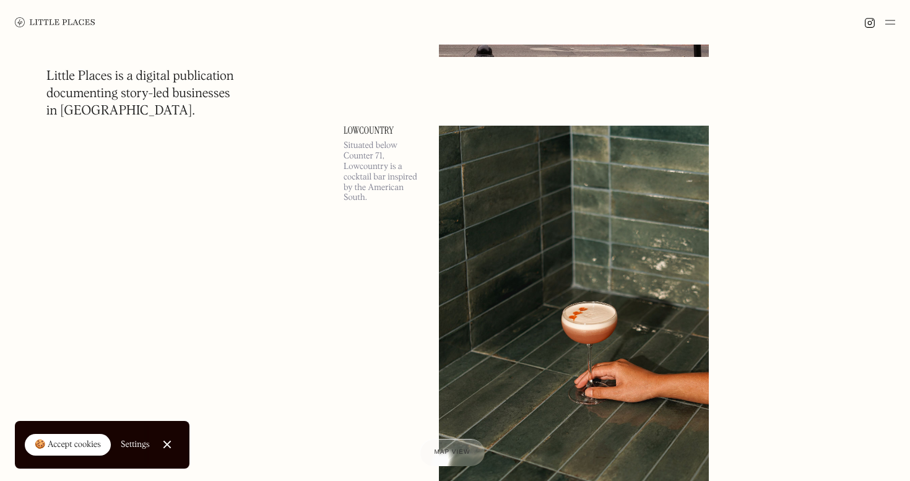
click at [455, 173] on img at bounding box center [574, 321] width 270 height 390
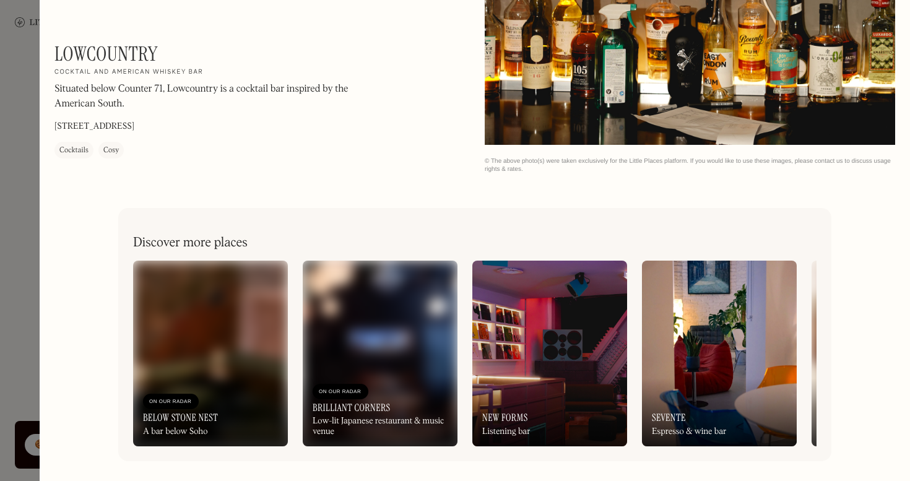
scroll to position [1428, 0]
click at [28, 168] on div at bounding box center [455, 240] width 910 height 481
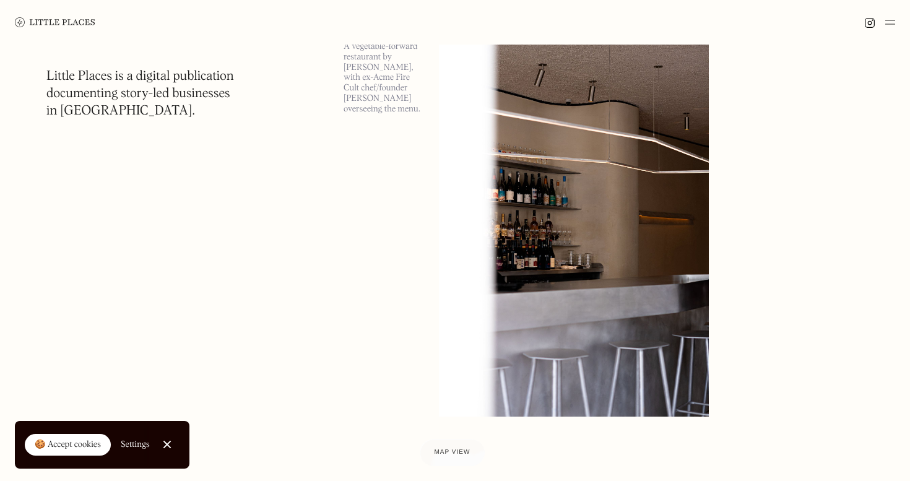
scroll to position [31704, 0]
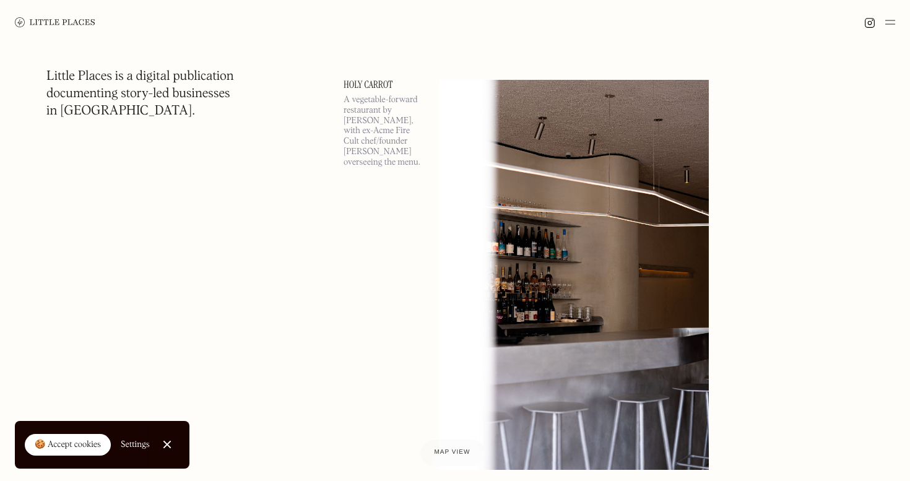
click at [588, 205] on img at bounding box center [574, 275] width 270 height 390
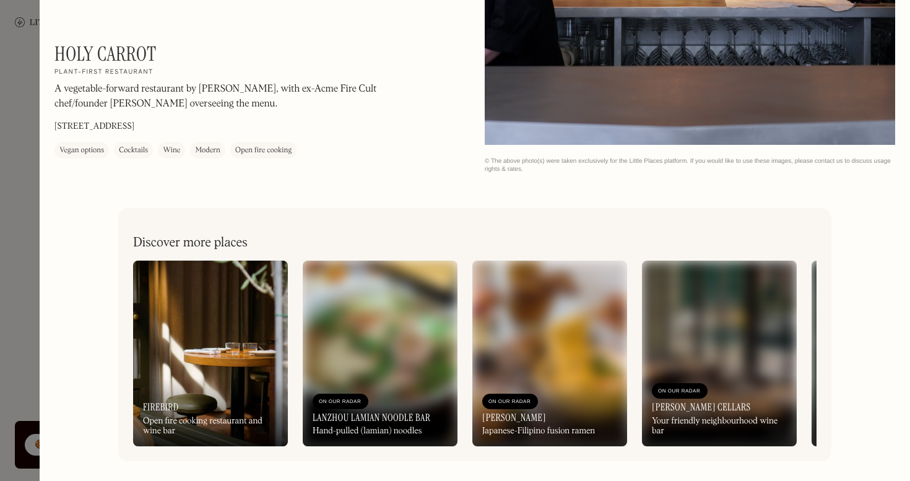
scroll to position [31732, 0]
click at [21, 150] on div at bounding box center [455, 240] width 910 height 481
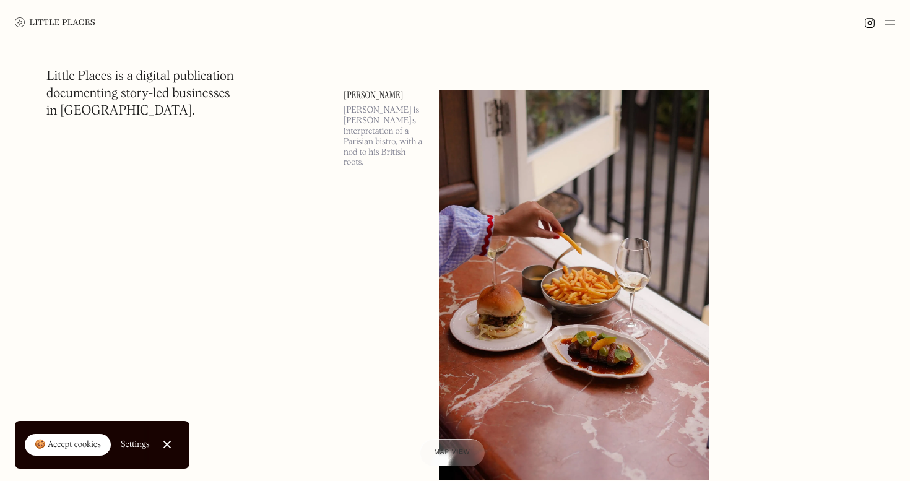
scroll to position [33561, 0]
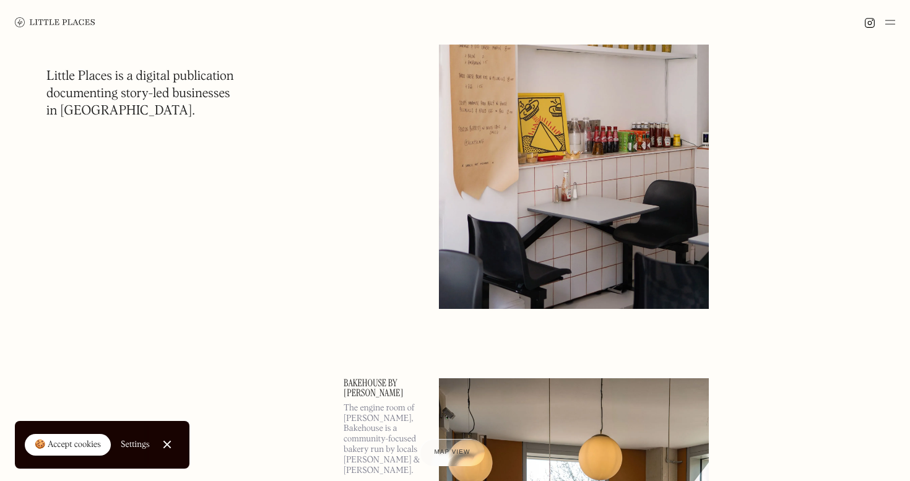
scroll to position [38272, 0]
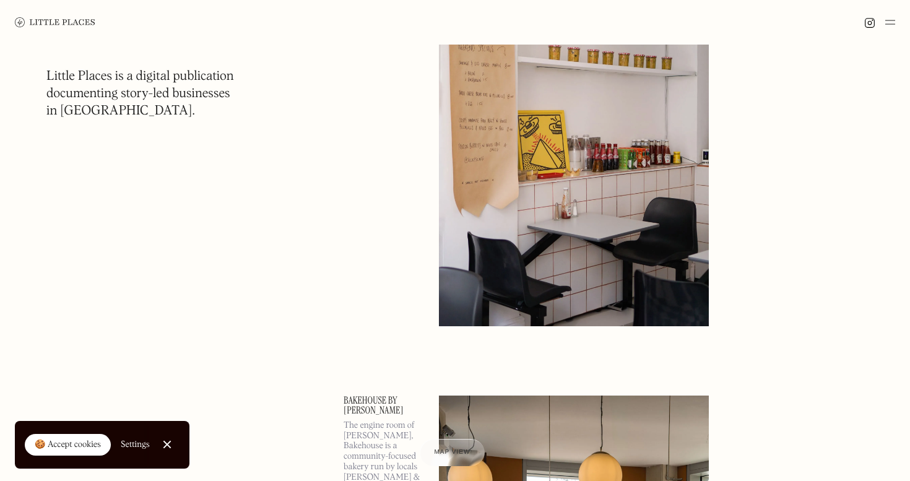
click at [546, 201] on img at bounding box center [574, 131] width 270 height 390
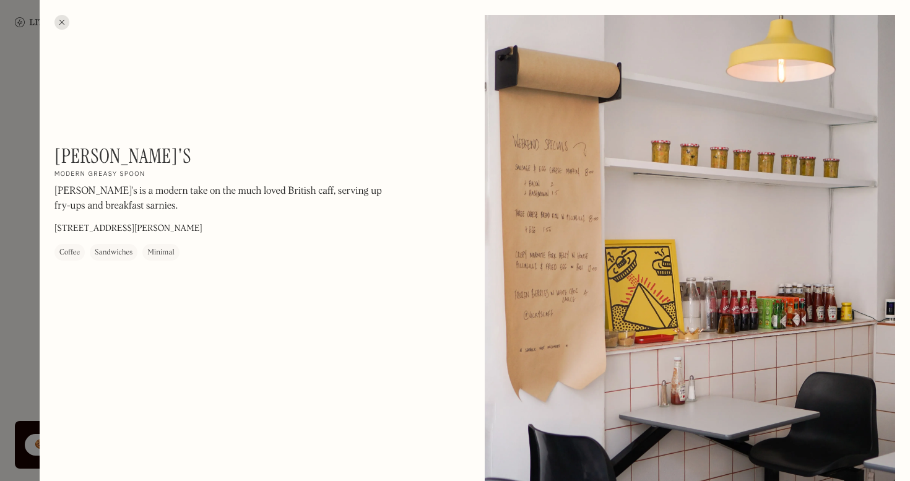
click at [20, 216] on div at bounding box center [455, 240] width 910 height 481
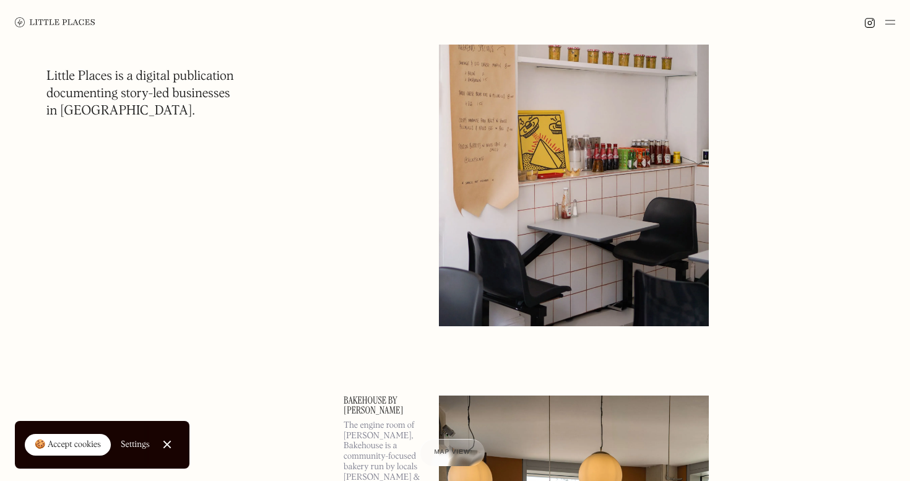
click at [556, 207] on img at bounding box center [574, 131] width 270 height 390
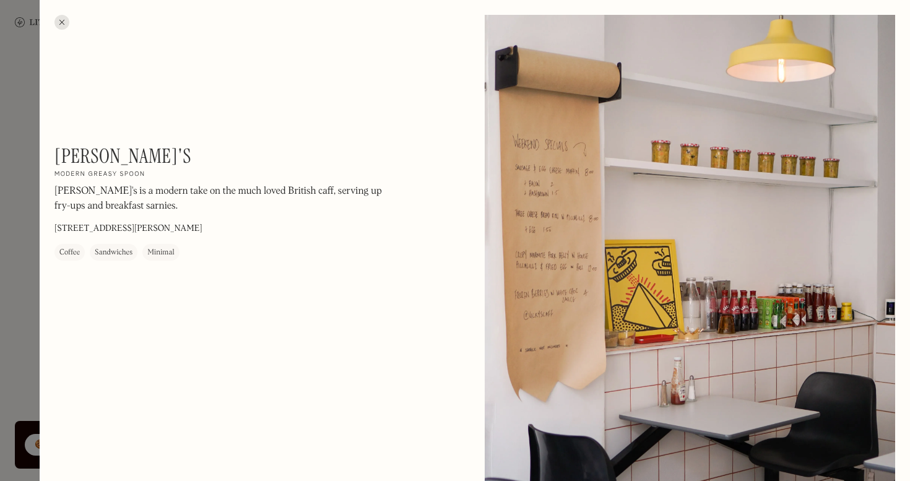
click at [16, 157] on div at bounding box center [455, 240] width 910 height 481
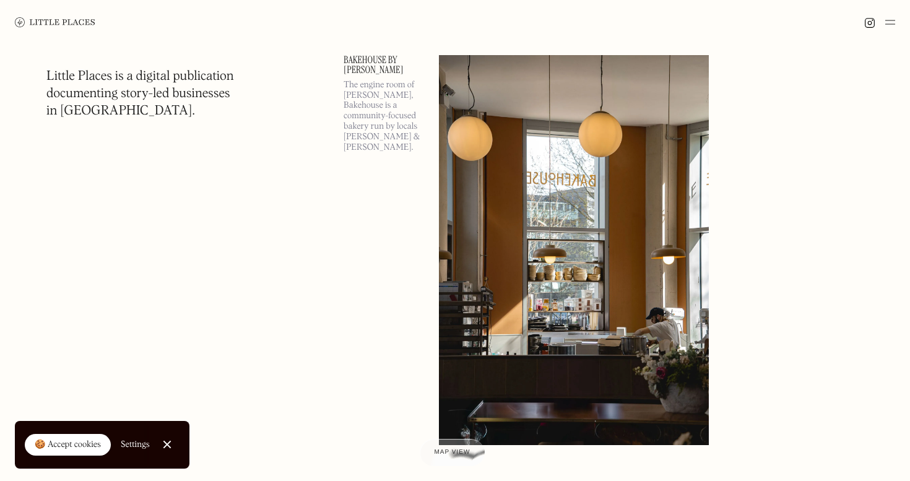
scroll to position [38609, 0]
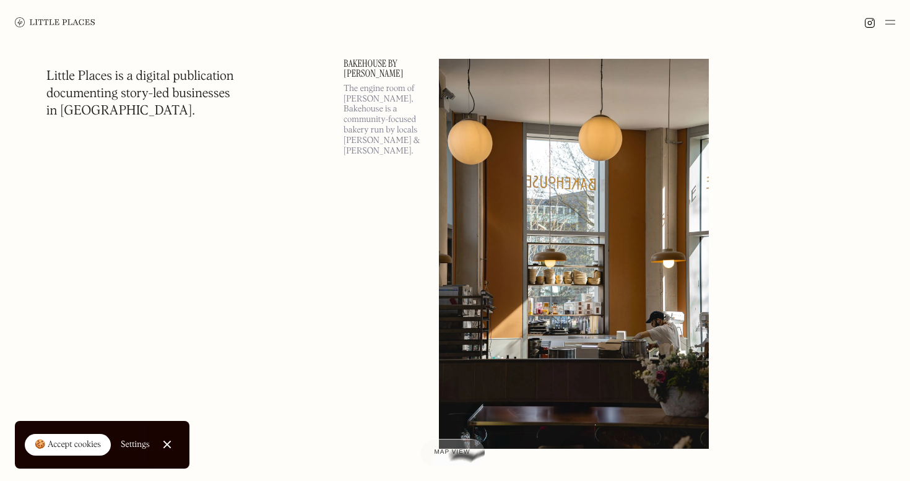
click at [616, 193] on img at bounding box center [574, 254] width 270 height 390
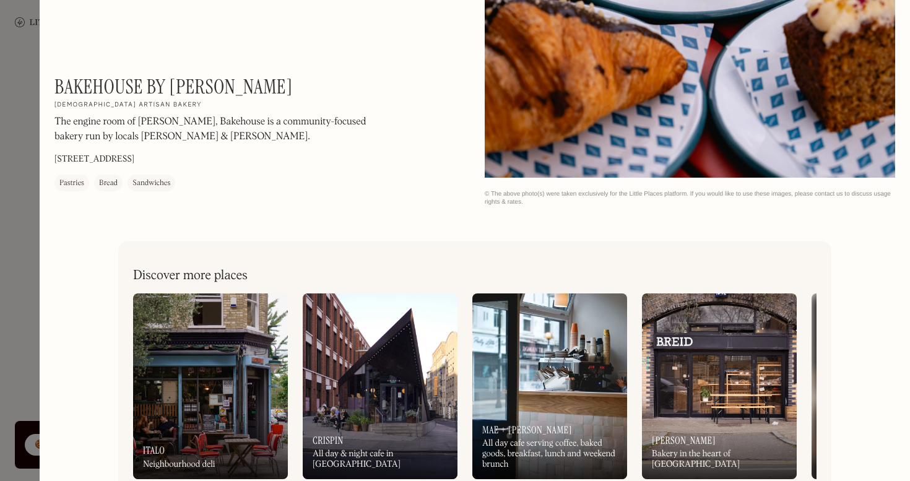
scroll to position [1394, 0]
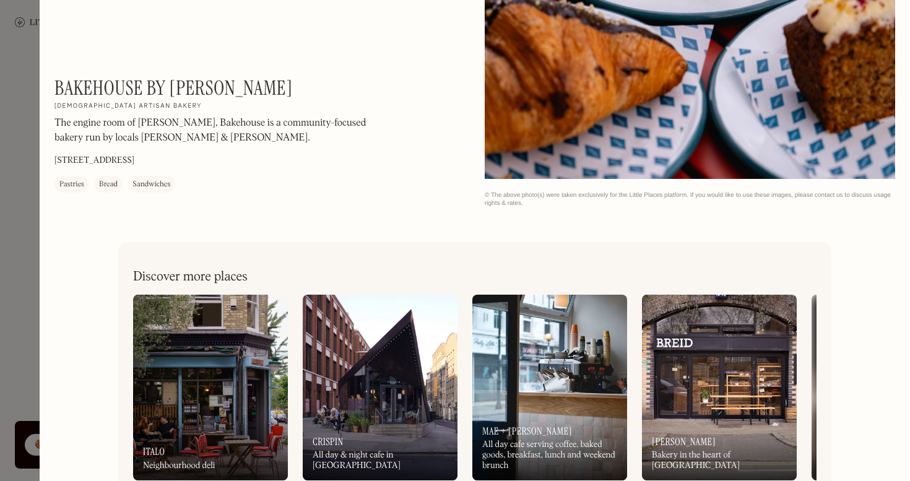
click at [37, 123] on div at bounding box center [455, 240] width 910 height 481
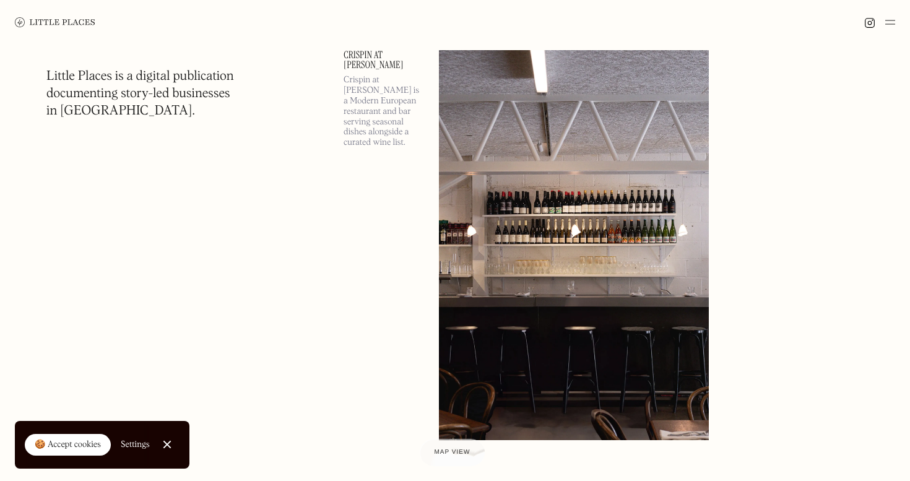
scroll to position [39070, 0]
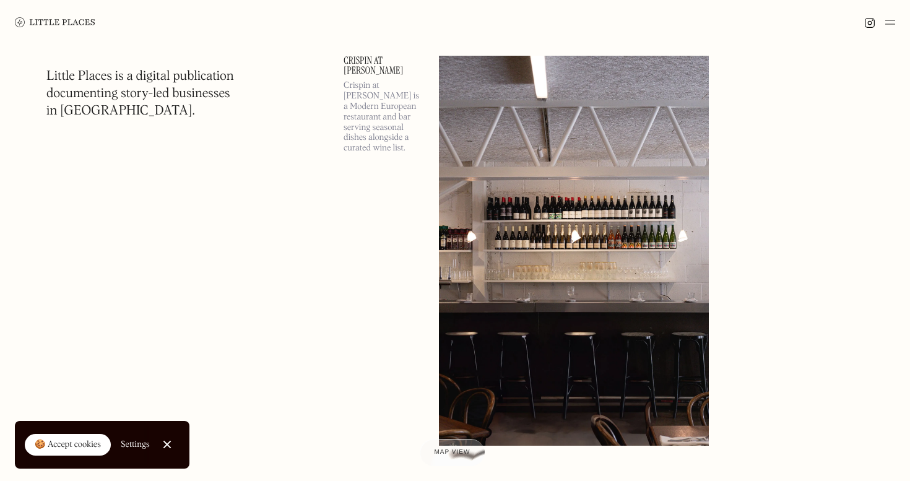
click at [488, 162] on img at bounding box center [574, 251] width 270 height 390
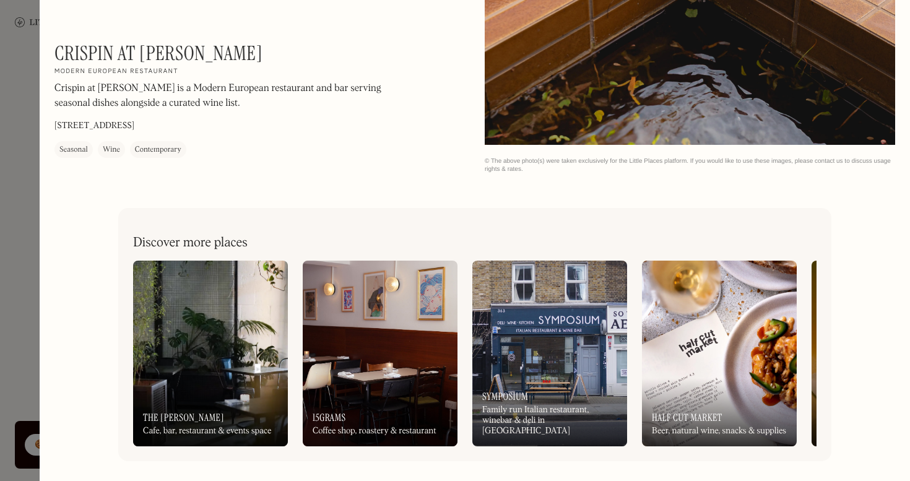
scroll to position [906, 0]
click at [21, 196] on div at bounding box center [455, 240] width 910 height 481
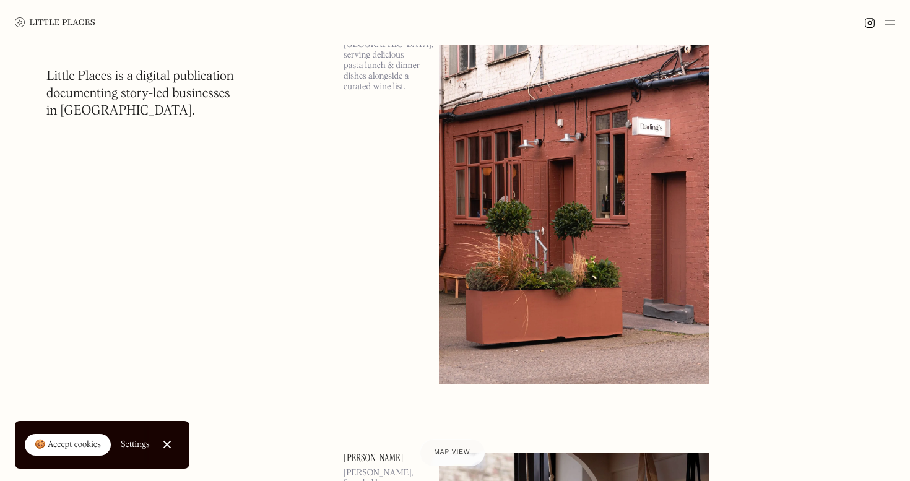
scroll to position [41889, 0]
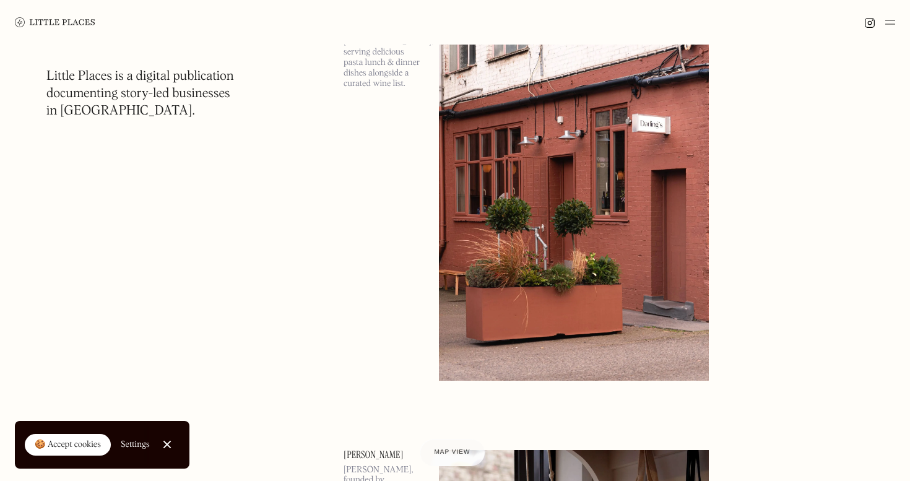
click at [504, 246] on img at bounding box center [574, 186] width 270 height 390
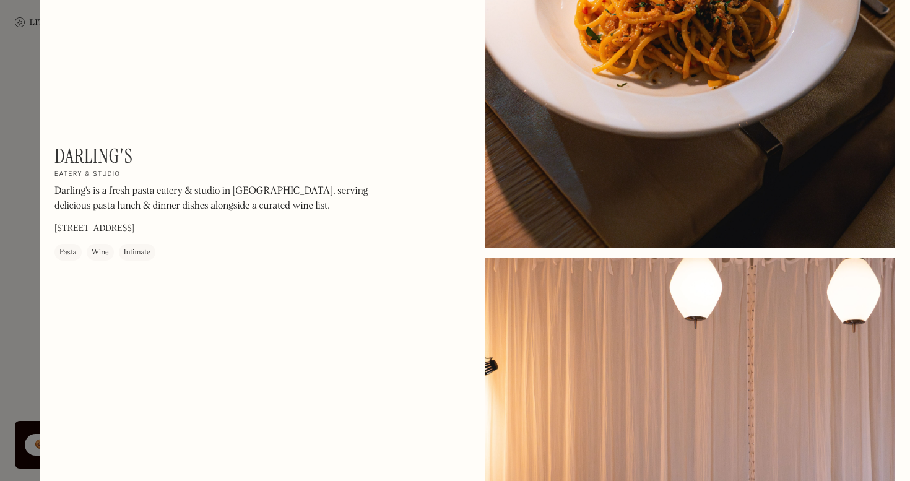
scroll to position [2032, 0]
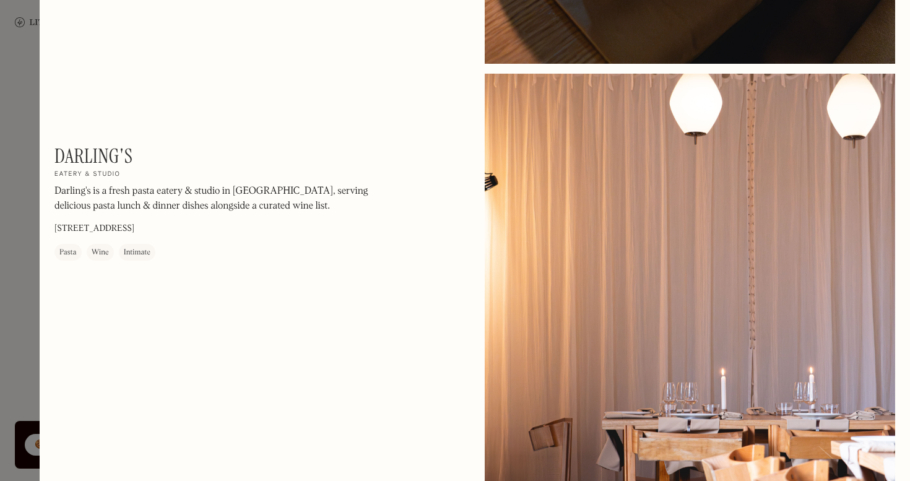
click at [27, 219] on div at bounding box center [455, 240] width 910 height 481
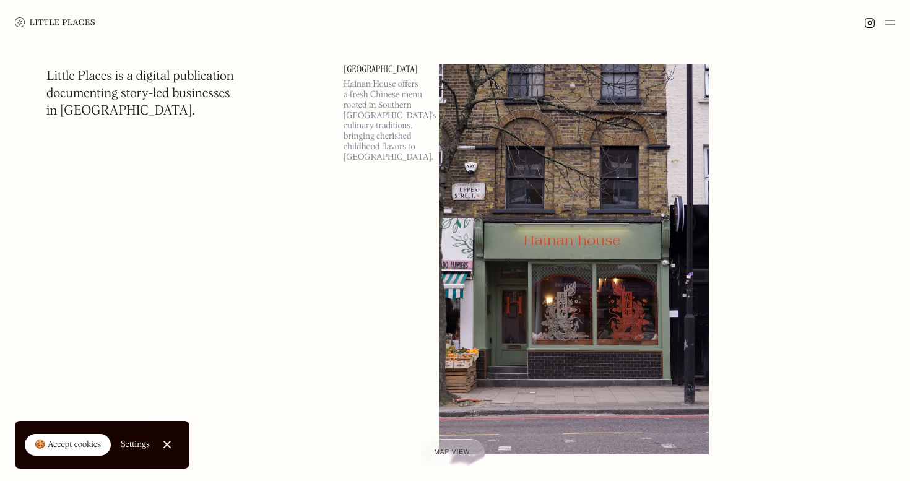
scroll to position [42732, 0]
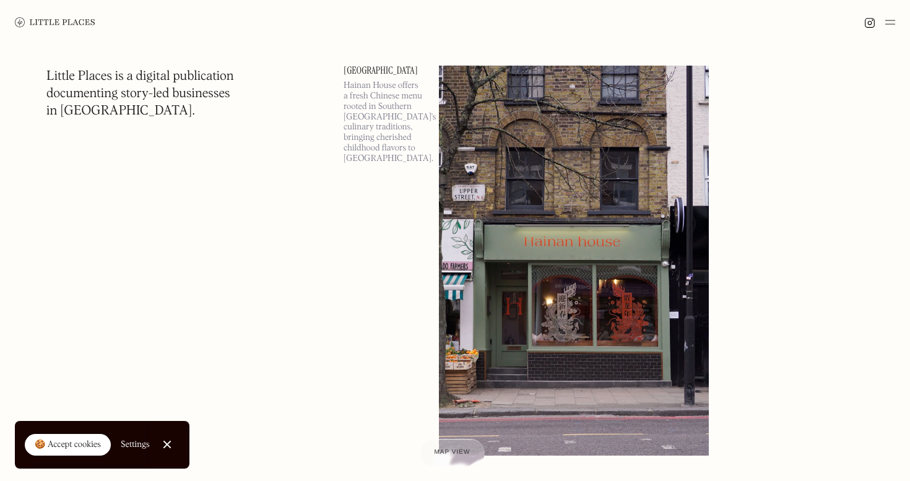
click at [595, 236] on img at bounding box center [574, 261] width 270 height 390
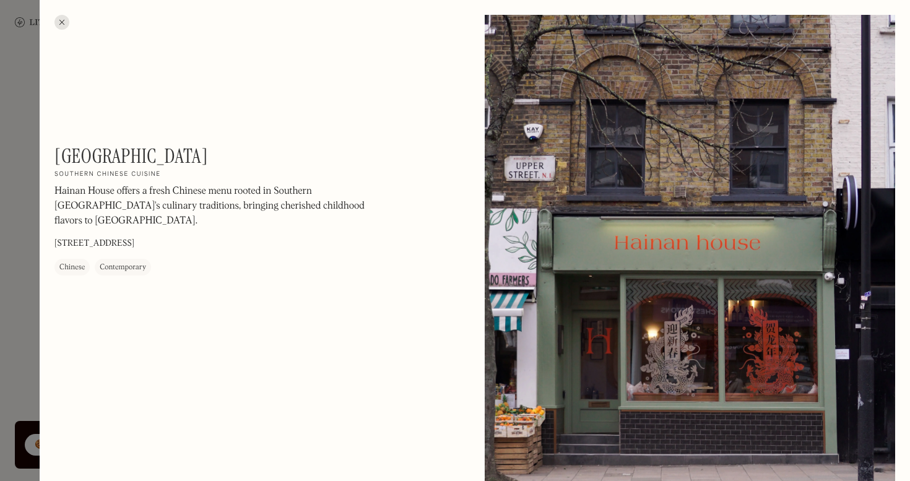
scroll to position [42820, 0]
click at [61, 19] on div at bounding box center [61, 22] width 15 height 15
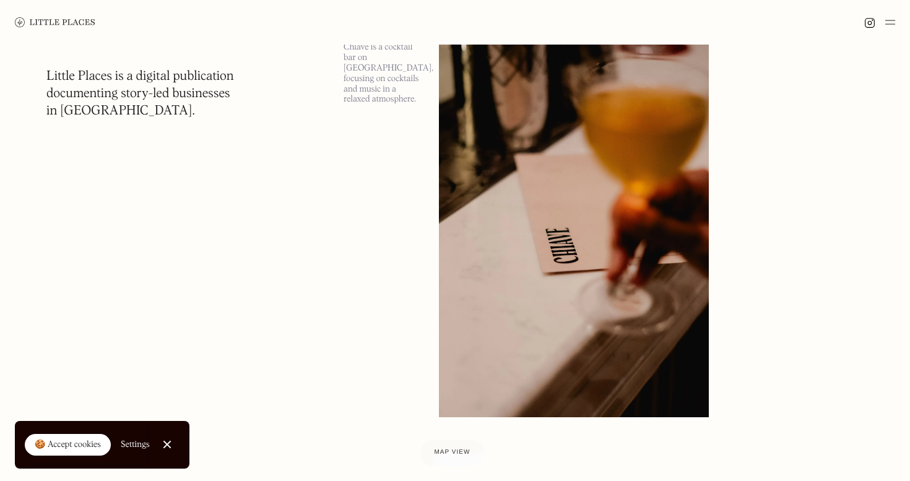
scroll to position [43696, 0]
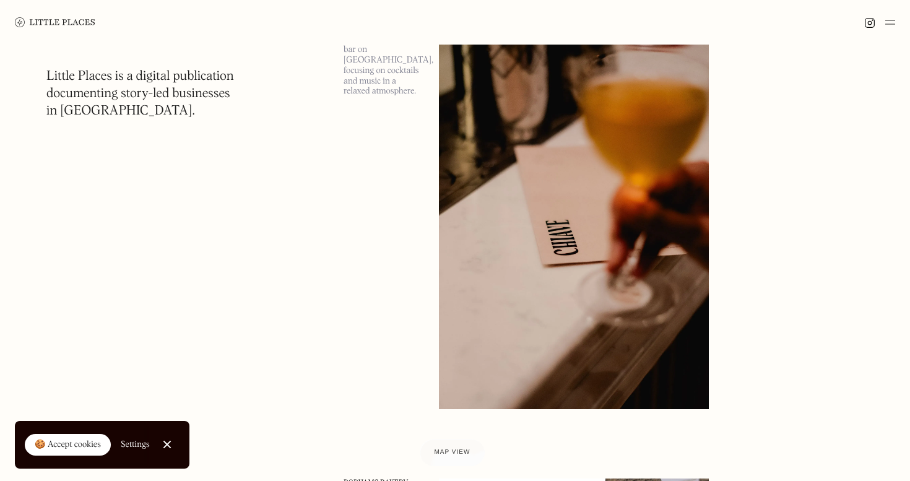
click at [532, 202] on img at bounding box center [574, 214] width 270 height 390
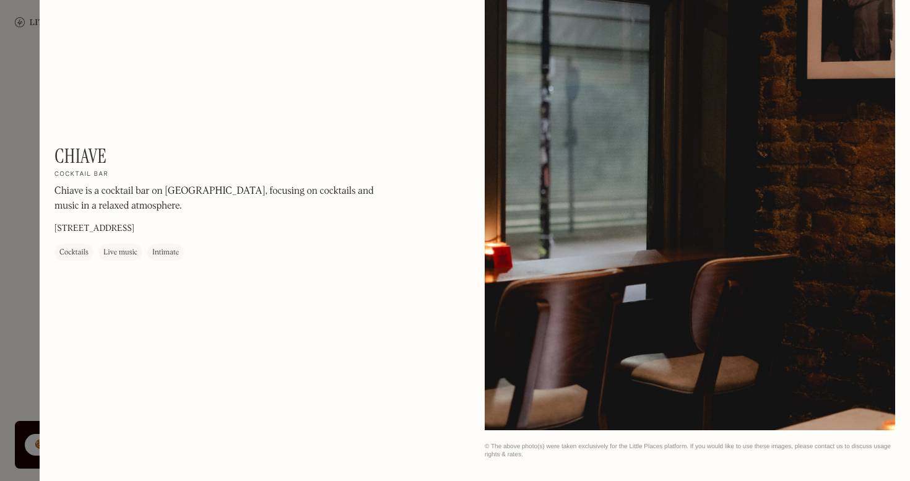
scroll to position [1428, 0]
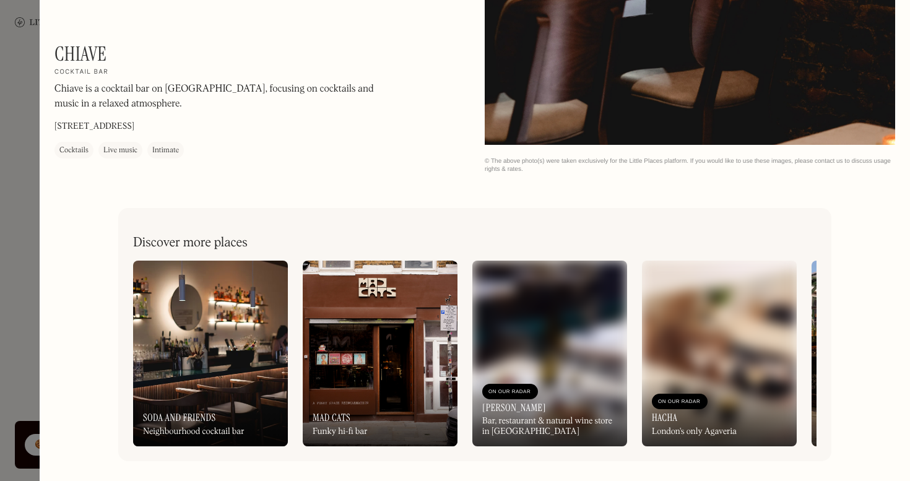
click at [30, 206] on div at bounding box center [455, 240] width 910 height 481
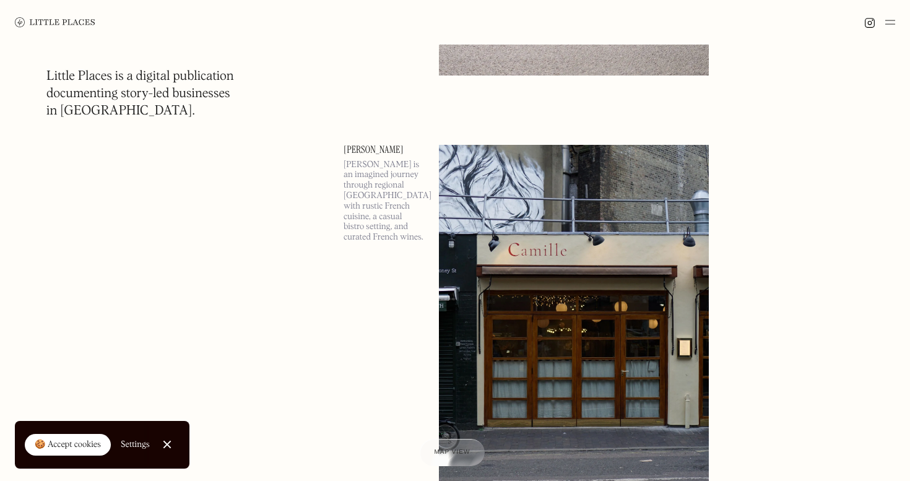
scroll to position [44748, 0]
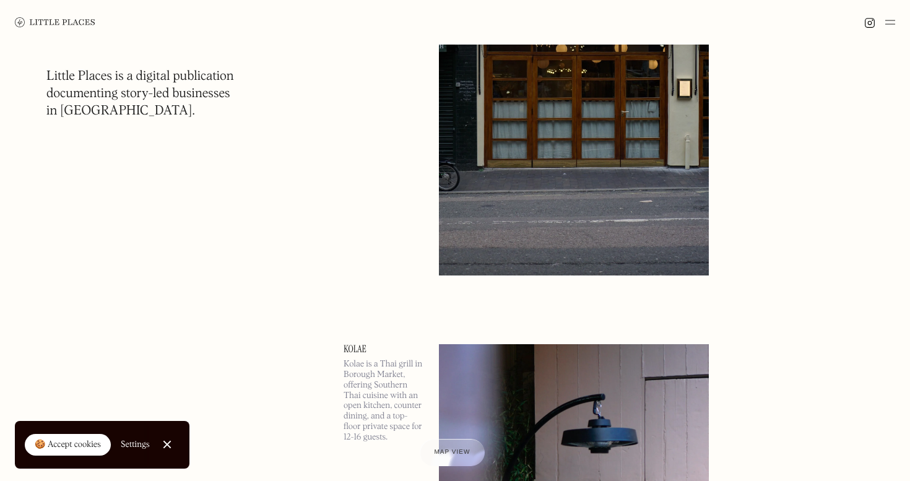
click at [507, 260] on img at bounding box center [574, 81] width 270 height 390
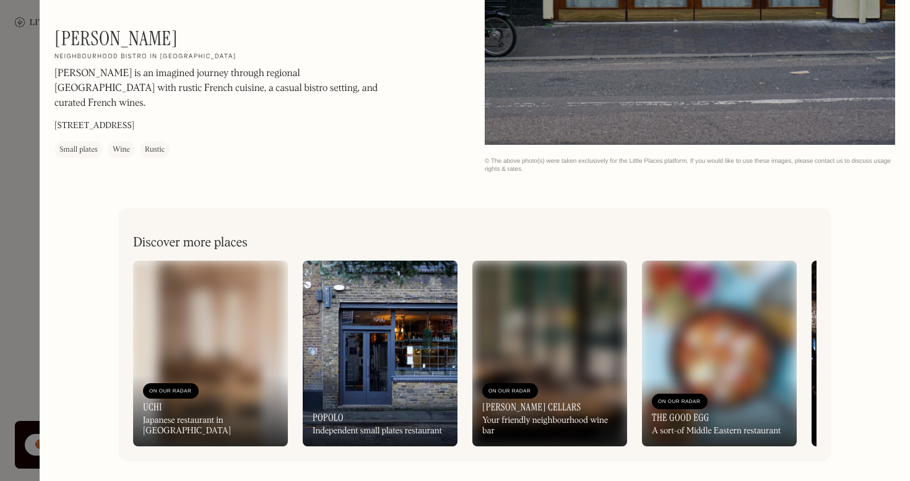
scroll to position [383, 0]
click at [35, 235] on div at bounding box center [455, 240] width 910 height 481
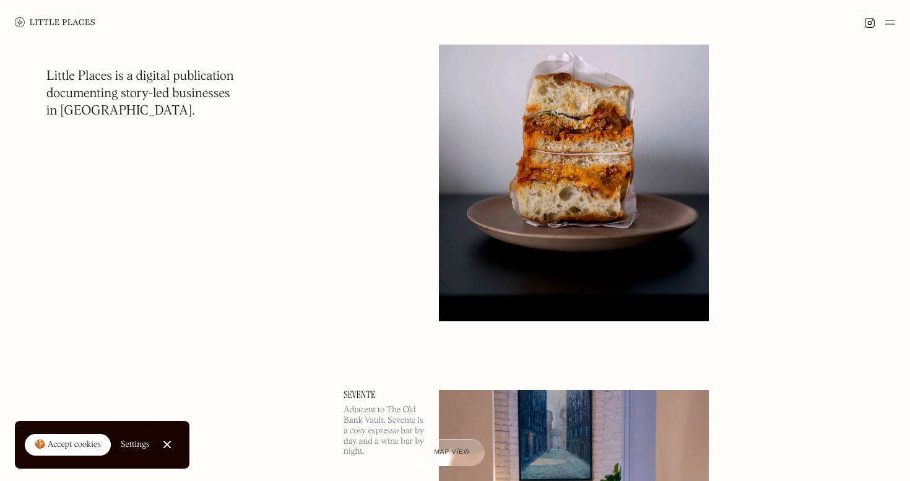
scroll to position [49156, 0]
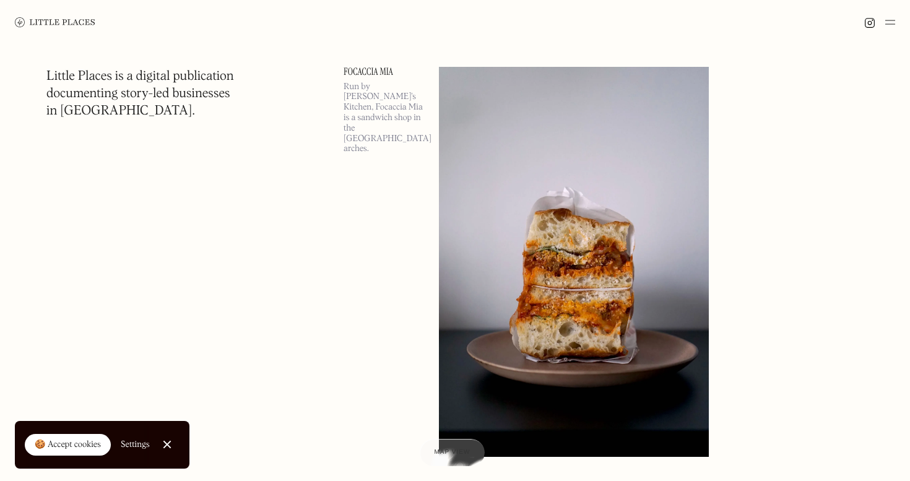
click at [507, 239] on img at bounding box center [574, 262] width 270 height 390
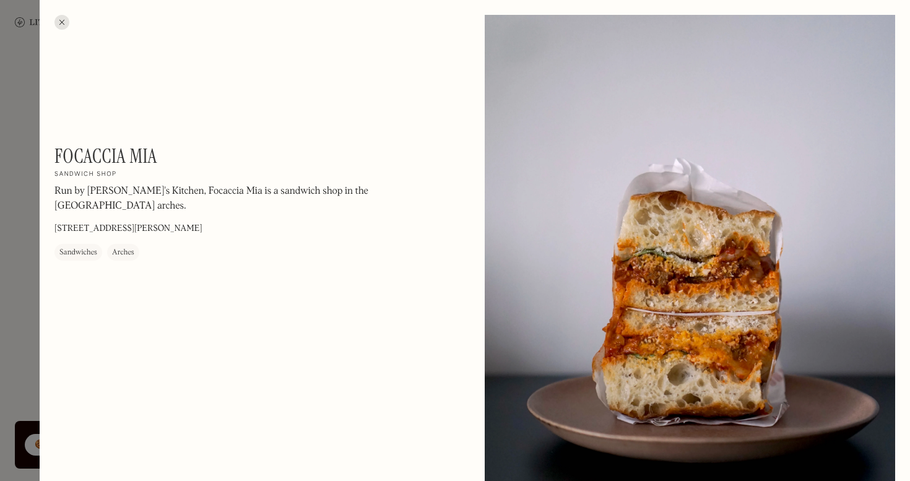
click at [14, 227] on div at bounding box center [455, 240] width 910 height 481
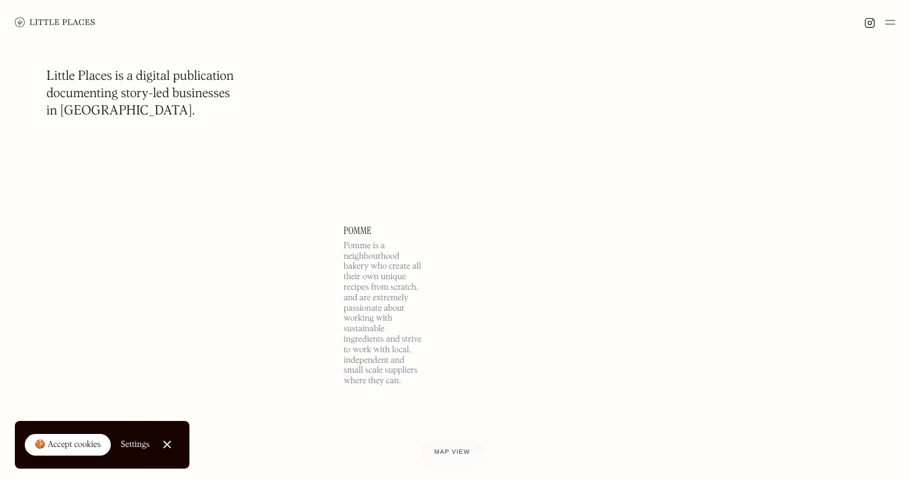
scroll to position [55544, 0]
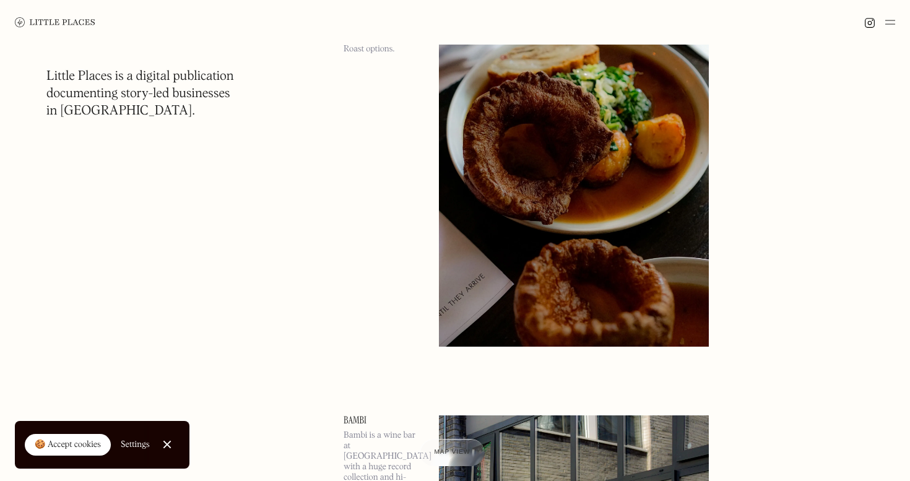
scroll to position [58016, 0]
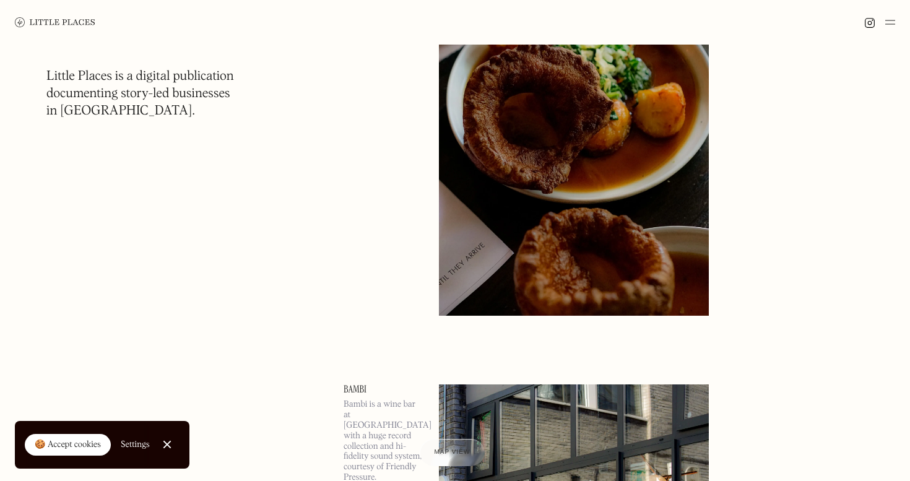
click at [58, 12] on link at bounding box center [55, 22] width 80 height 45
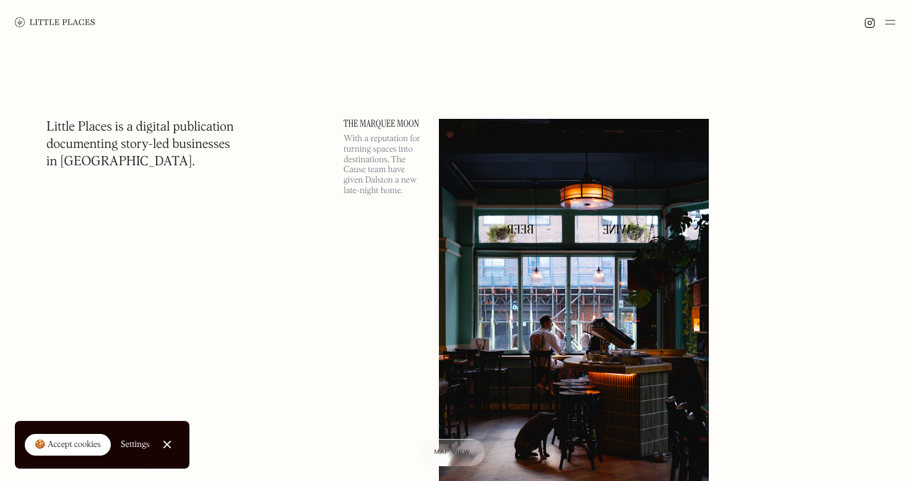
click at [37, 25] on img at bounding box center [55, 22] width 80 height 10
click at [887, 26] on img at bounding box center [890, 22] width 10 height 15
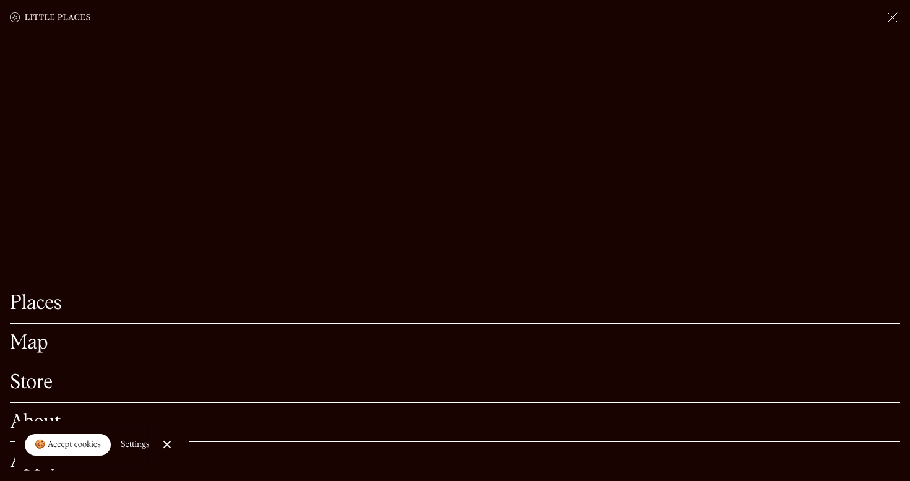
scroll to position [275, 0]
click at [171, 446] on link "Close Cookie Popup" at bounding box center [167, 444] width 25 height 25
click at [53, 420] on link "About" at bounding box center [455, 422] width 890 height 19
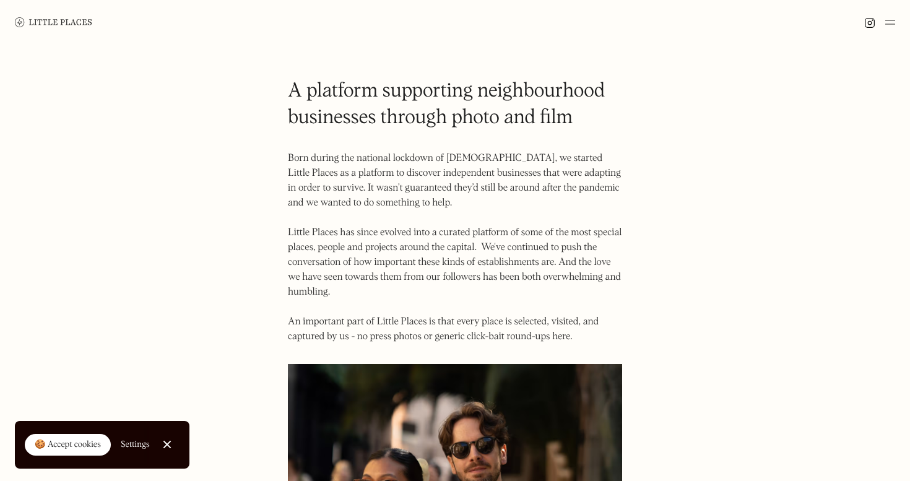
click at [53, 421] on div "🍪 Accept cookies Settings" at bounding box center [87, 445] width 125 height 48
